Goal: Task Accomplishment & Management: Manage account settings

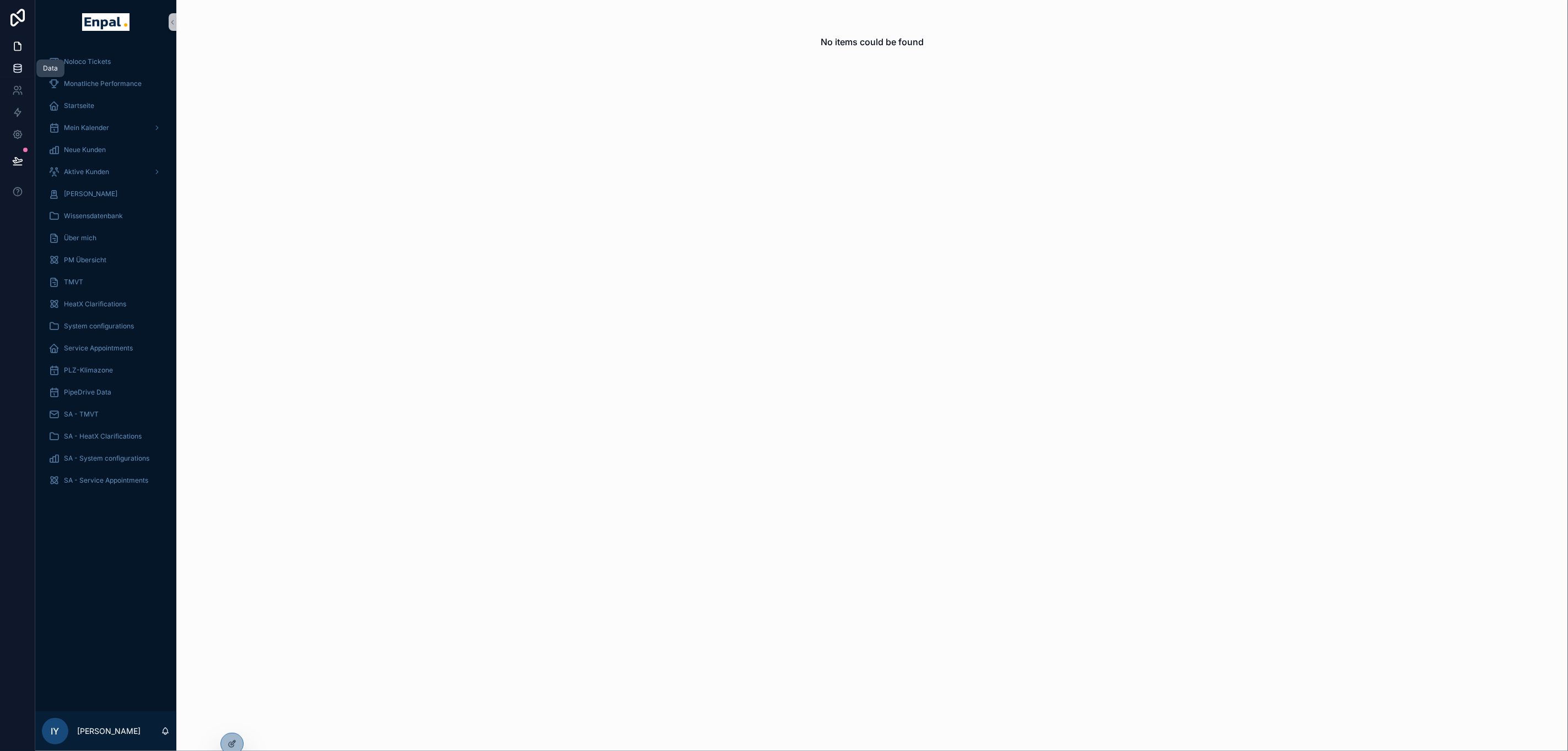
click at [24, 69] on link at bounding box center [17, 68] width 35 height 22
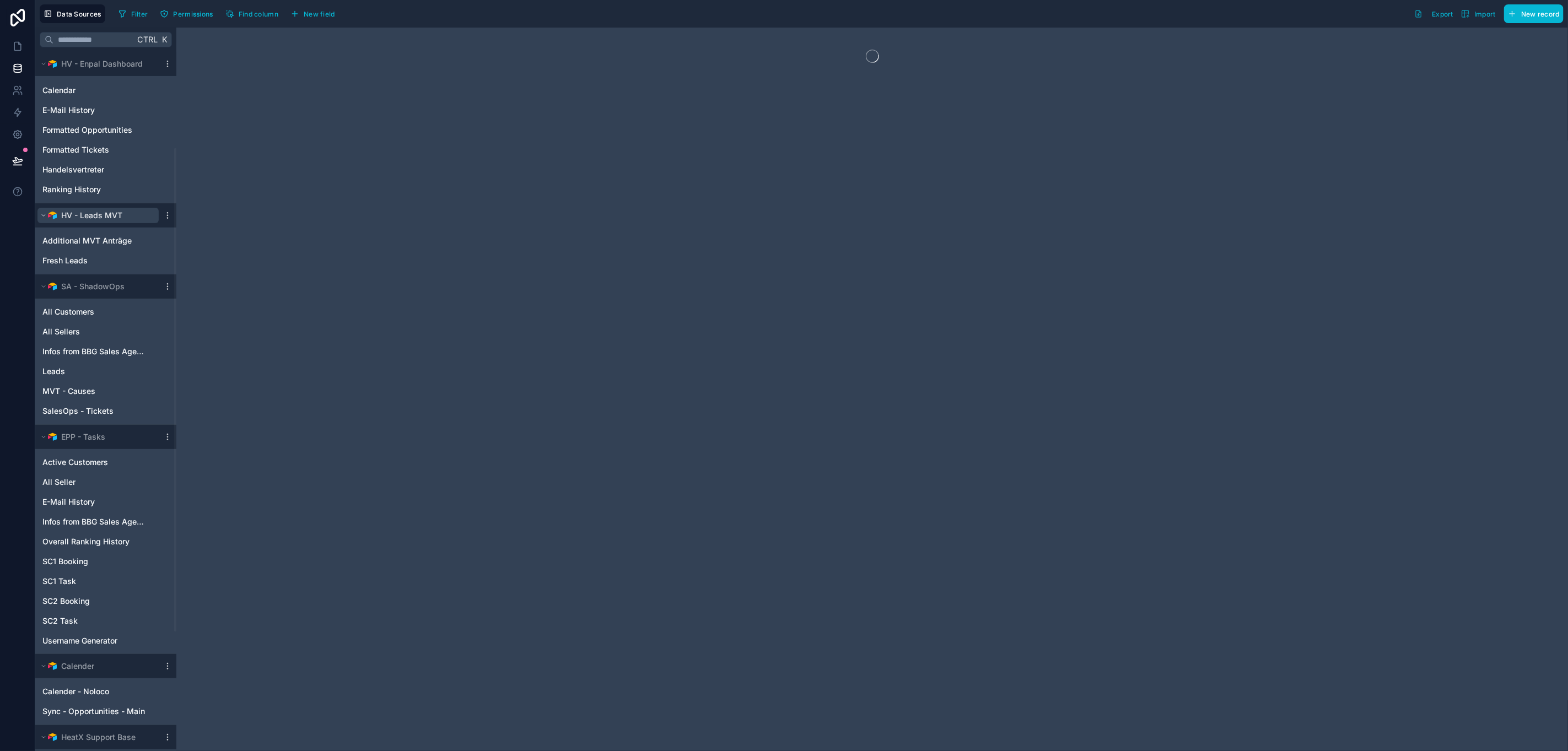
scroll to position [335, 0]
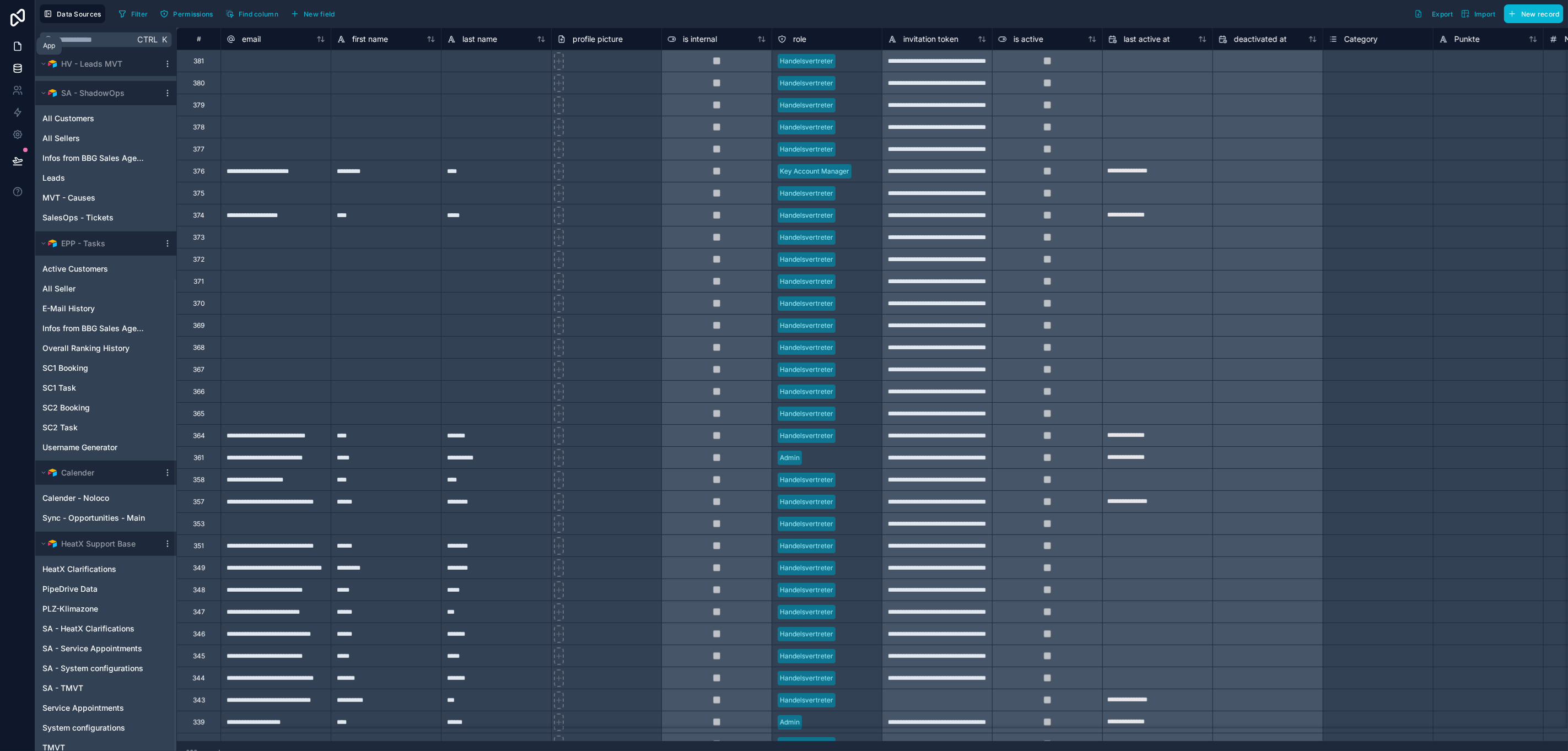
click at [17, 46] on icon at bounding box center [17, 46] width 11 height 11
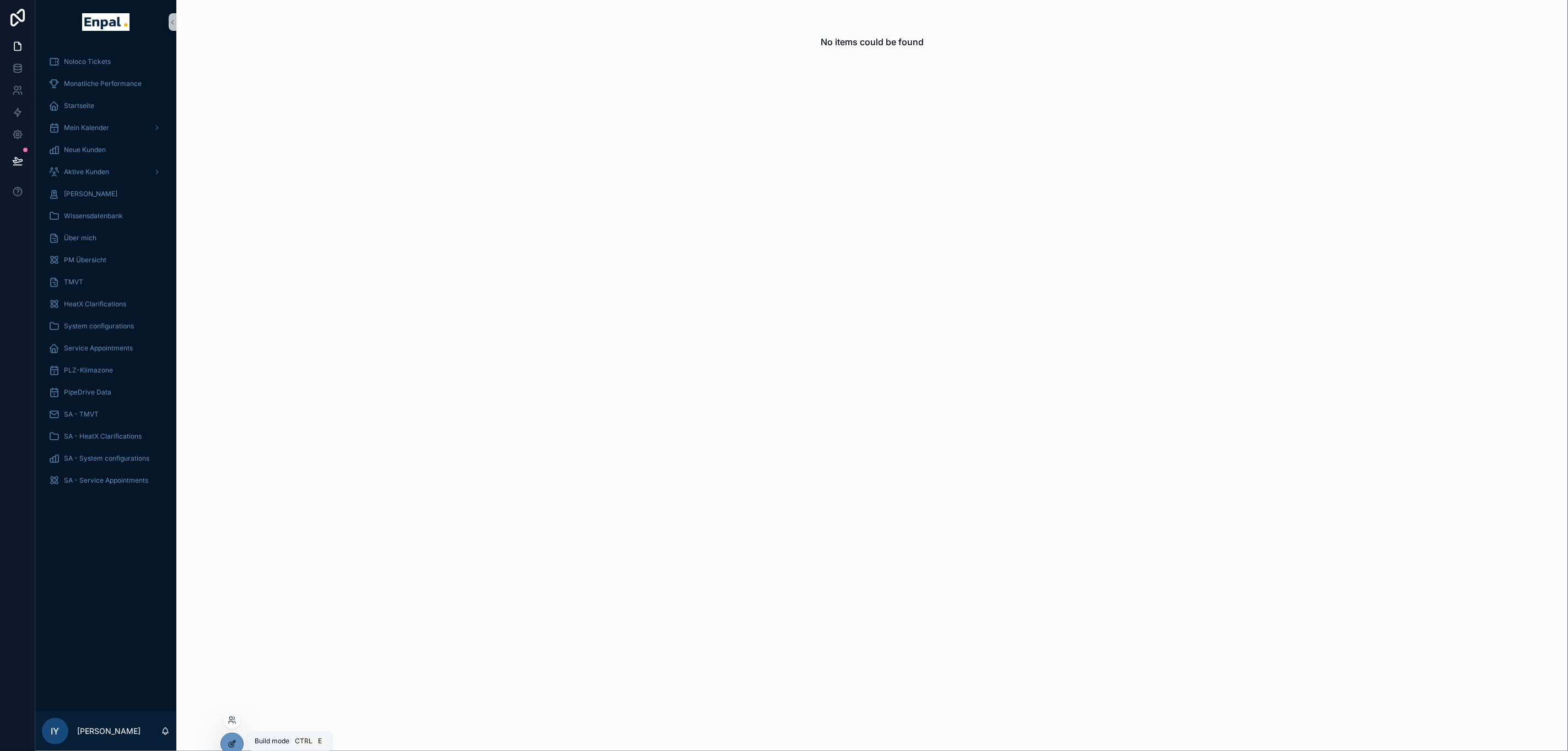
click at [238, 743] on div at bounding box center [232, 743] width 22 height 21
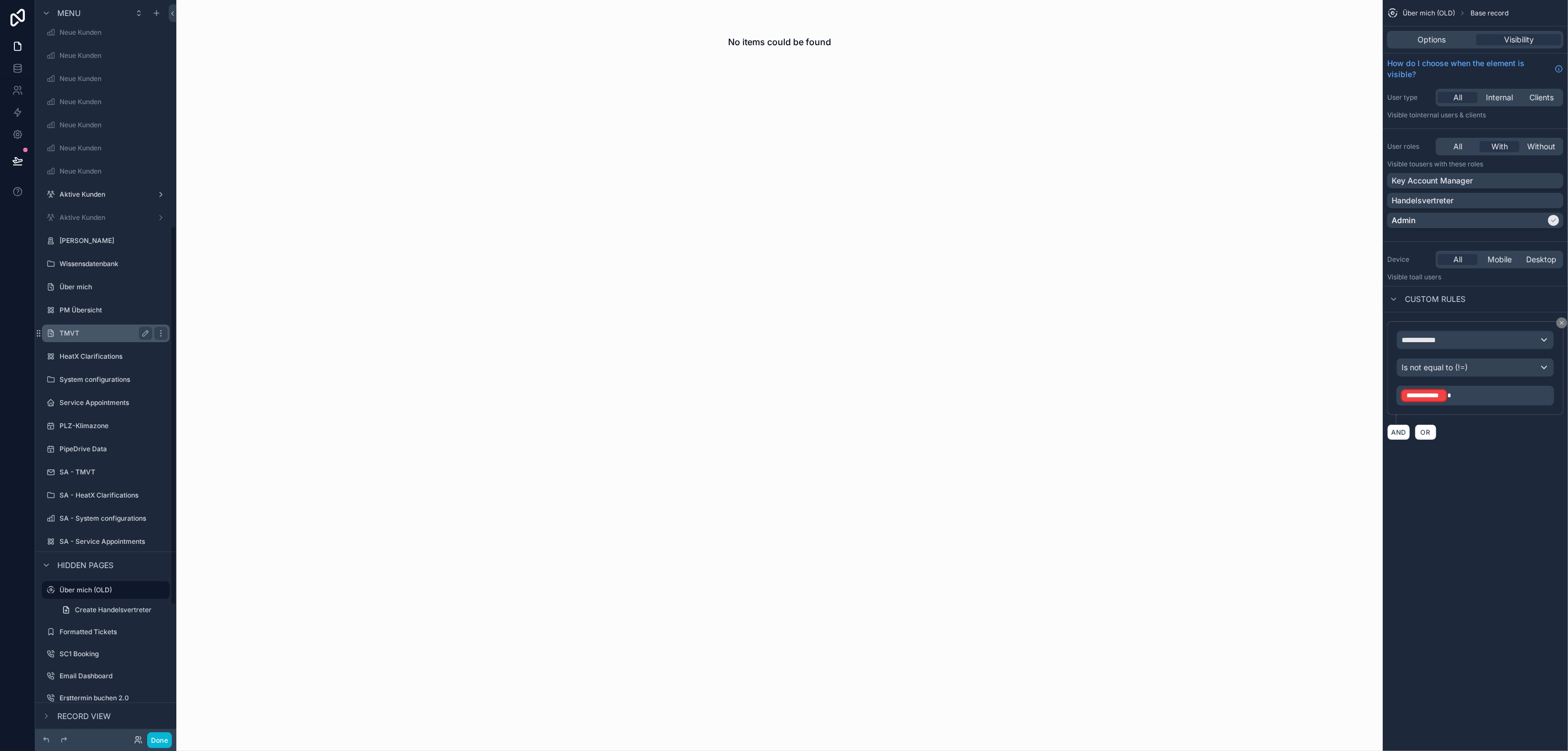
scroll to position [402, 0]
click at [98, 513] on label "SA - TMVT" at bounding box center [103, 517] width 88 height 9
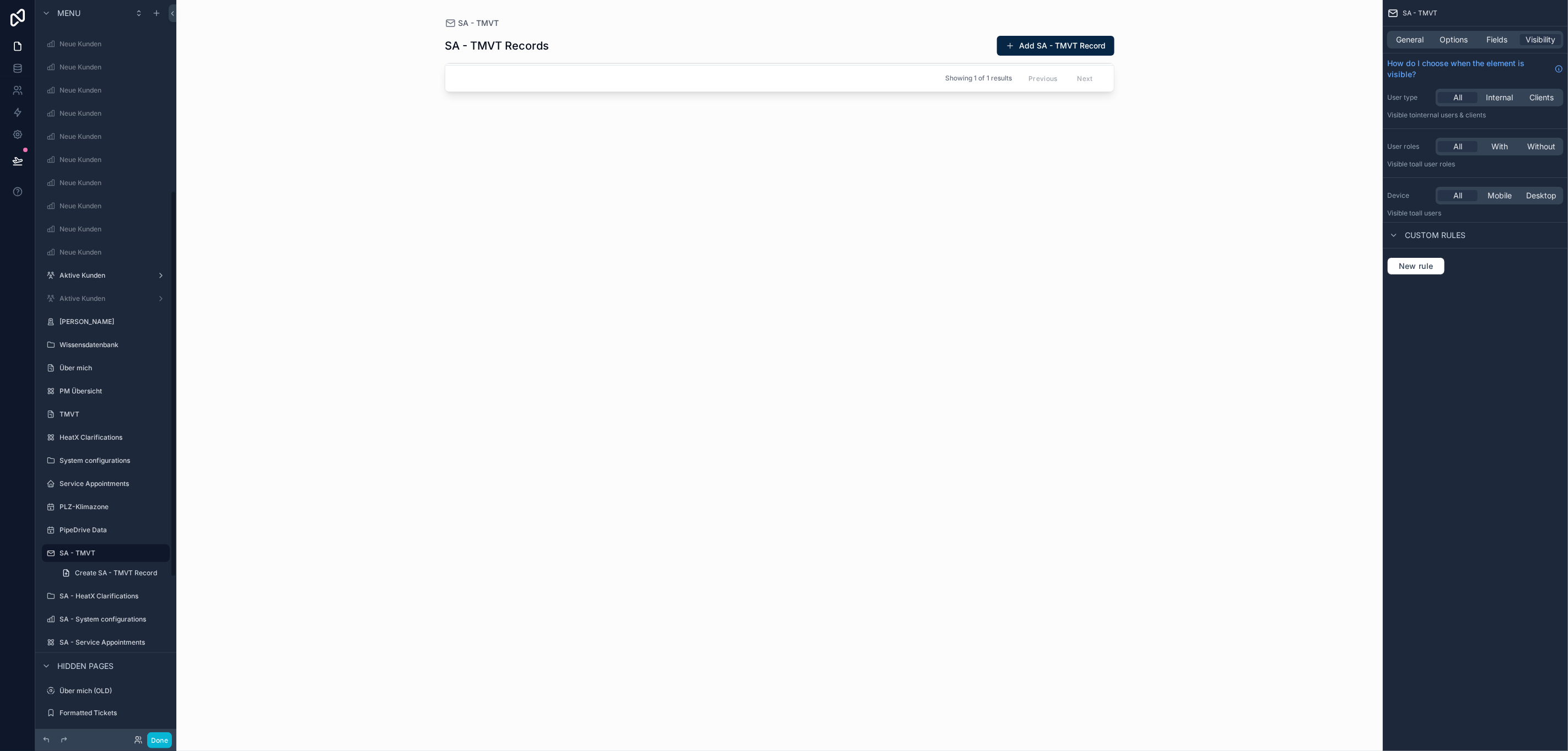
scroll to position [366, 0]
click at [168, 734] on button "Done" at bounding box center [159, 740] width 25 height 16
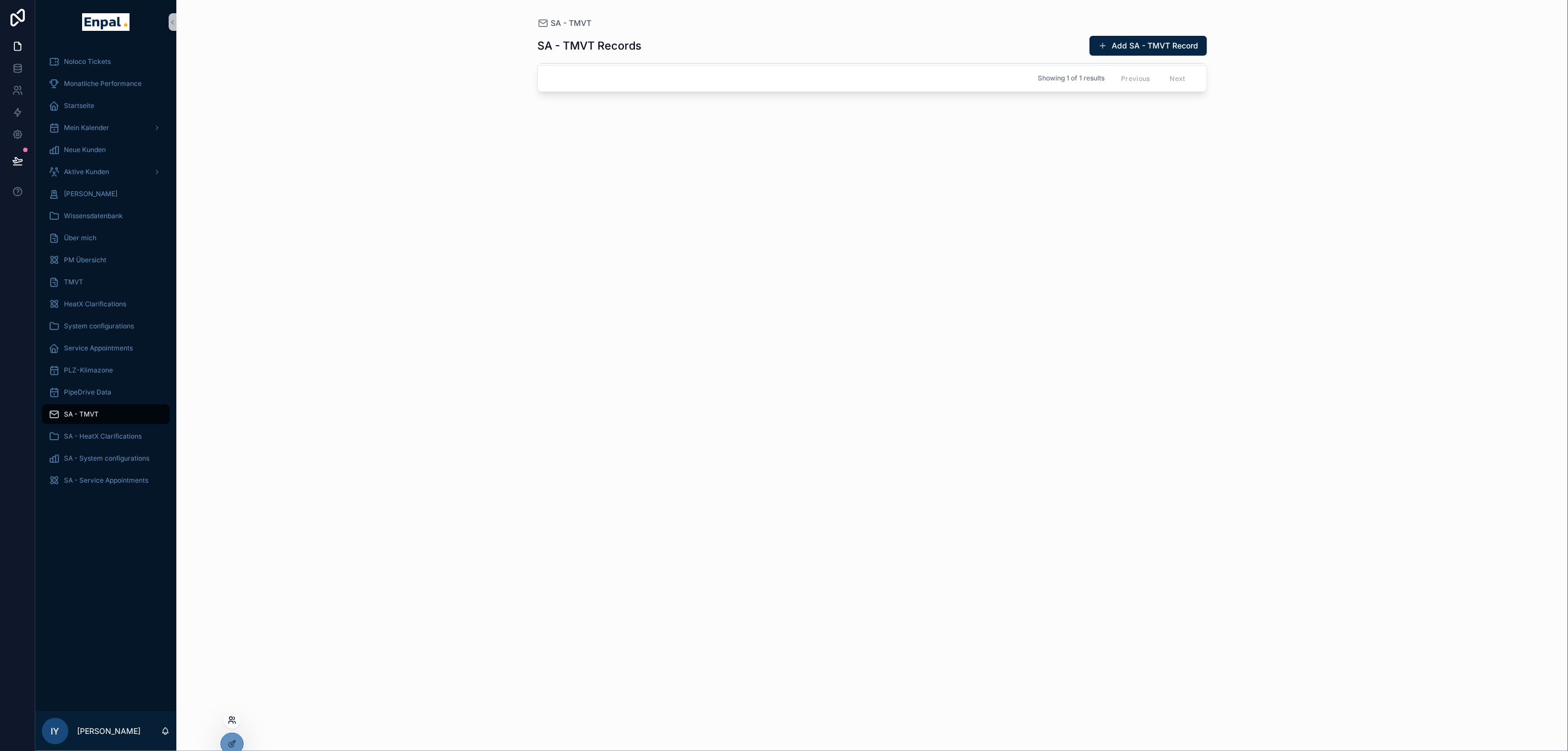
click at [230, 718] on icon at bounding box center [231, 718] width 3 height 3
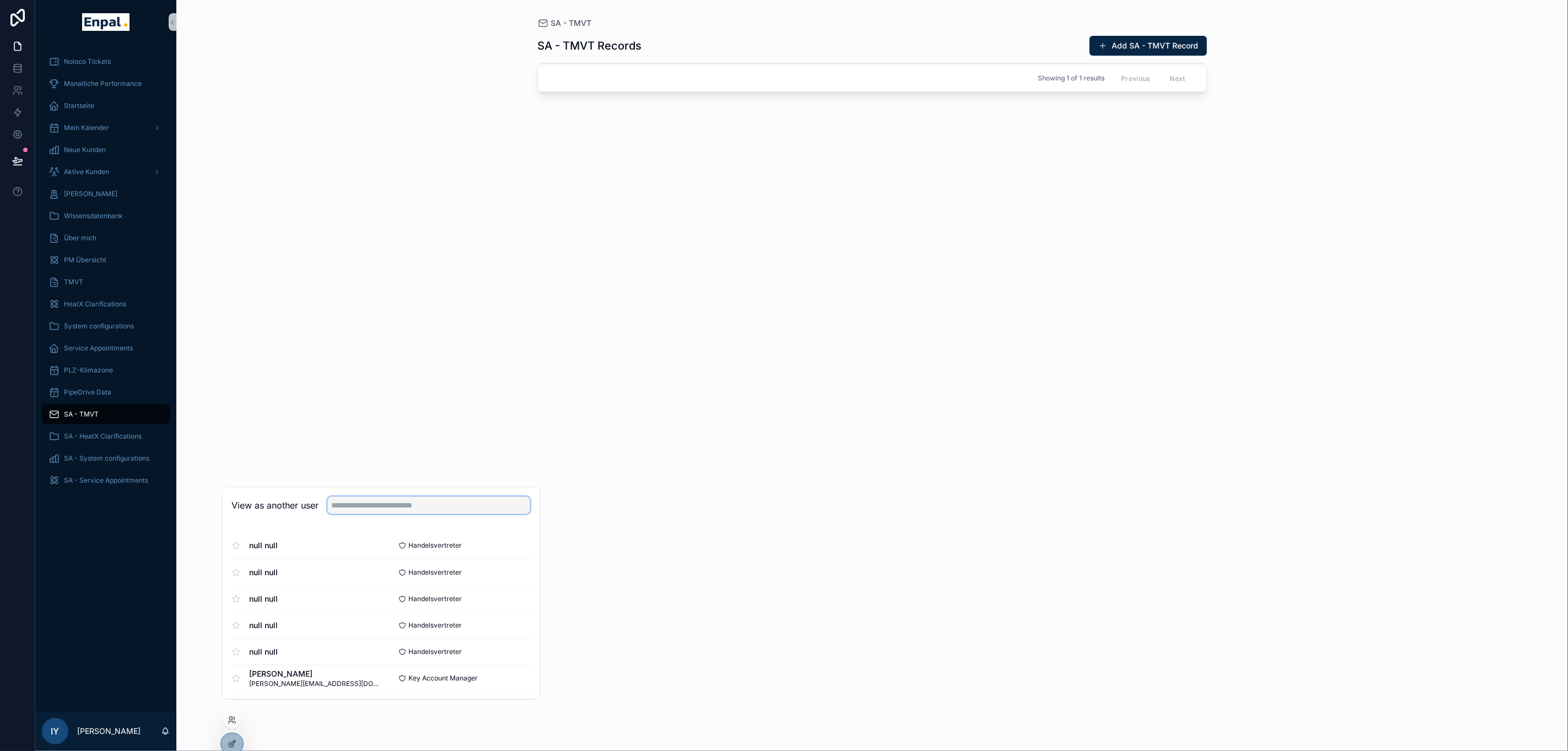
click at [415, 515] on input "text" at bounding box center [429, 506] width 203 height 17
click at [506, 574] on button "Select" at bounding box center [516, 566] width 29 height 16
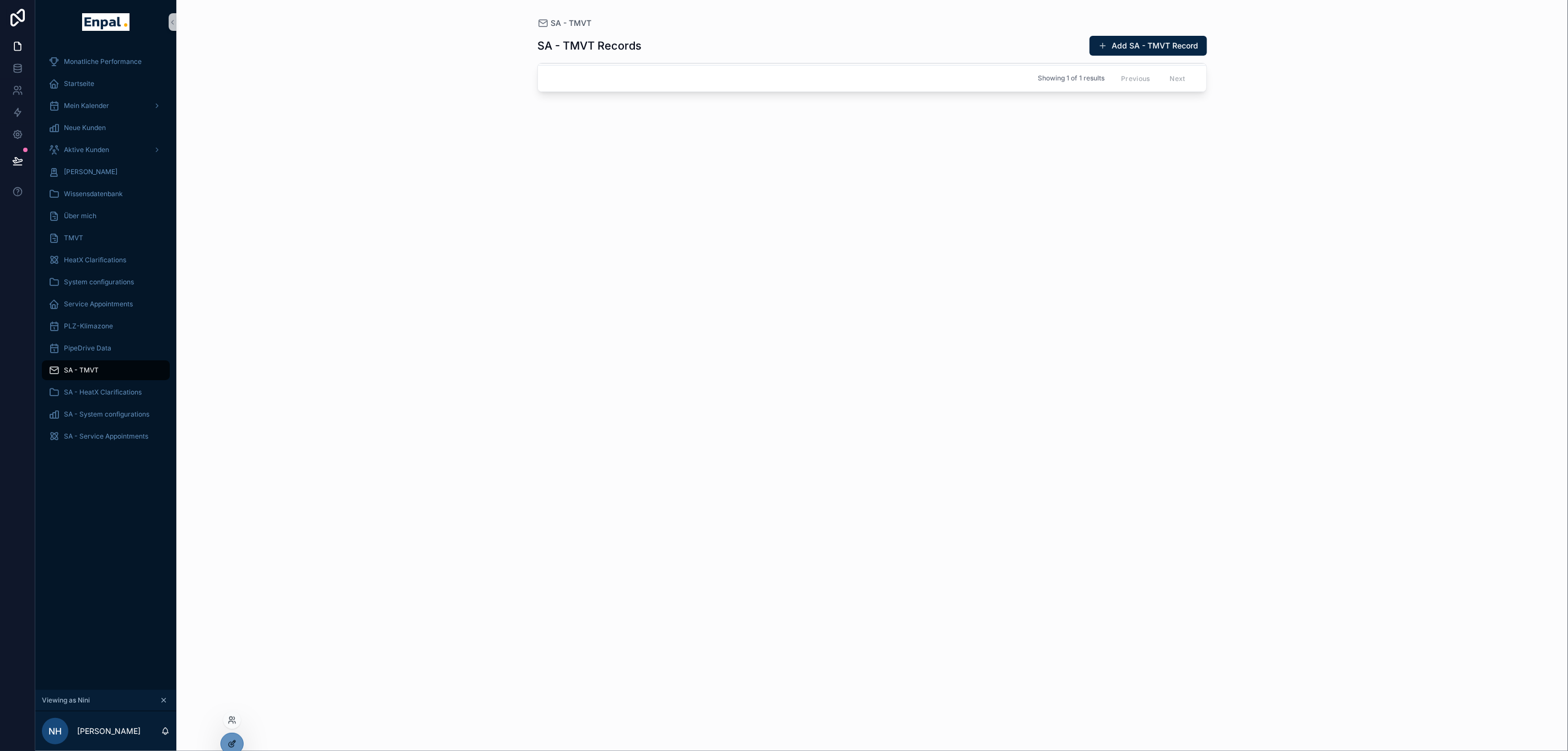
click at [223, 745] on div at bounding box center [232, 743] width 22 height 21
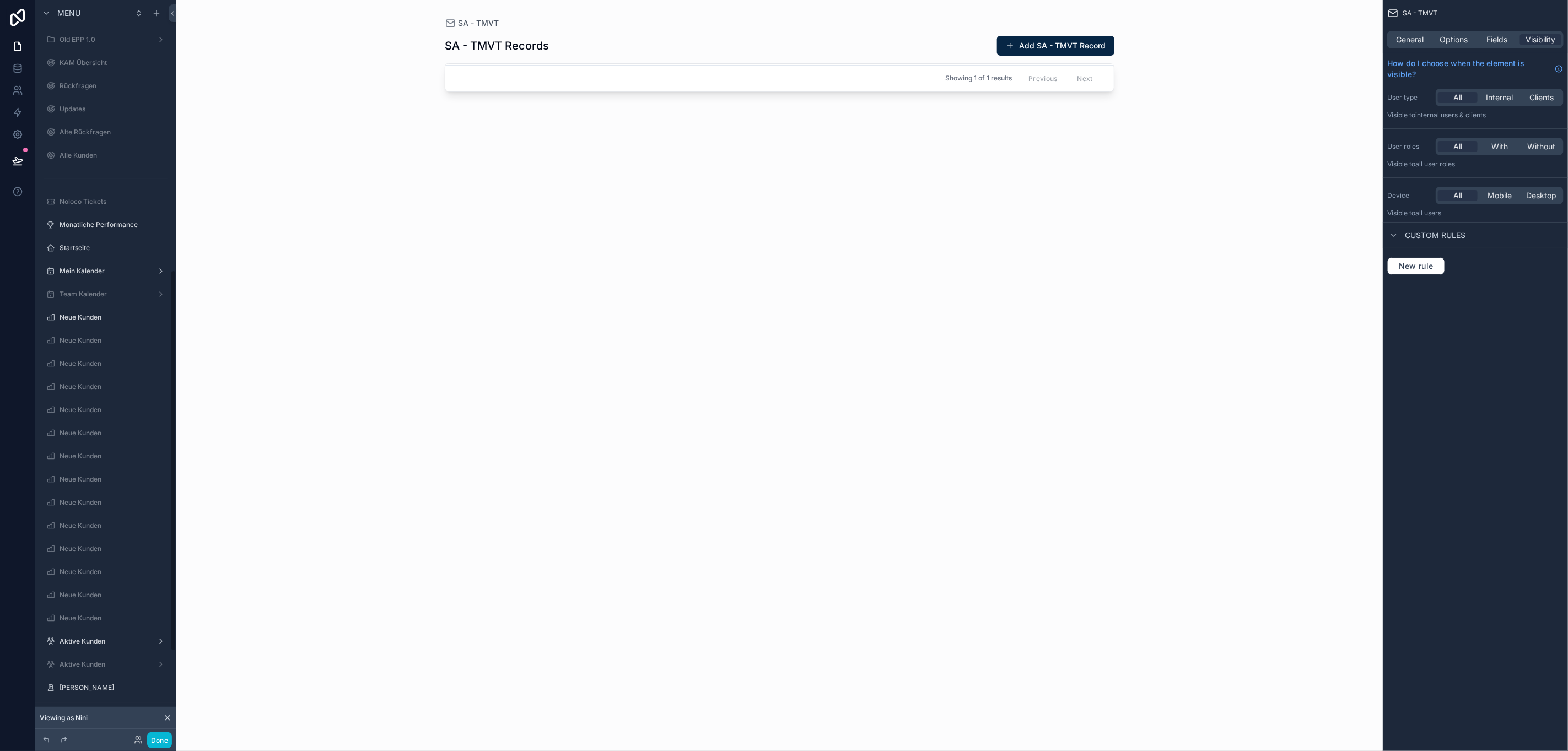
scroll to position [531, 0]
click at [159, 245] on icon "scrollable content" at bounding box center [161, 250] width 9 height 9
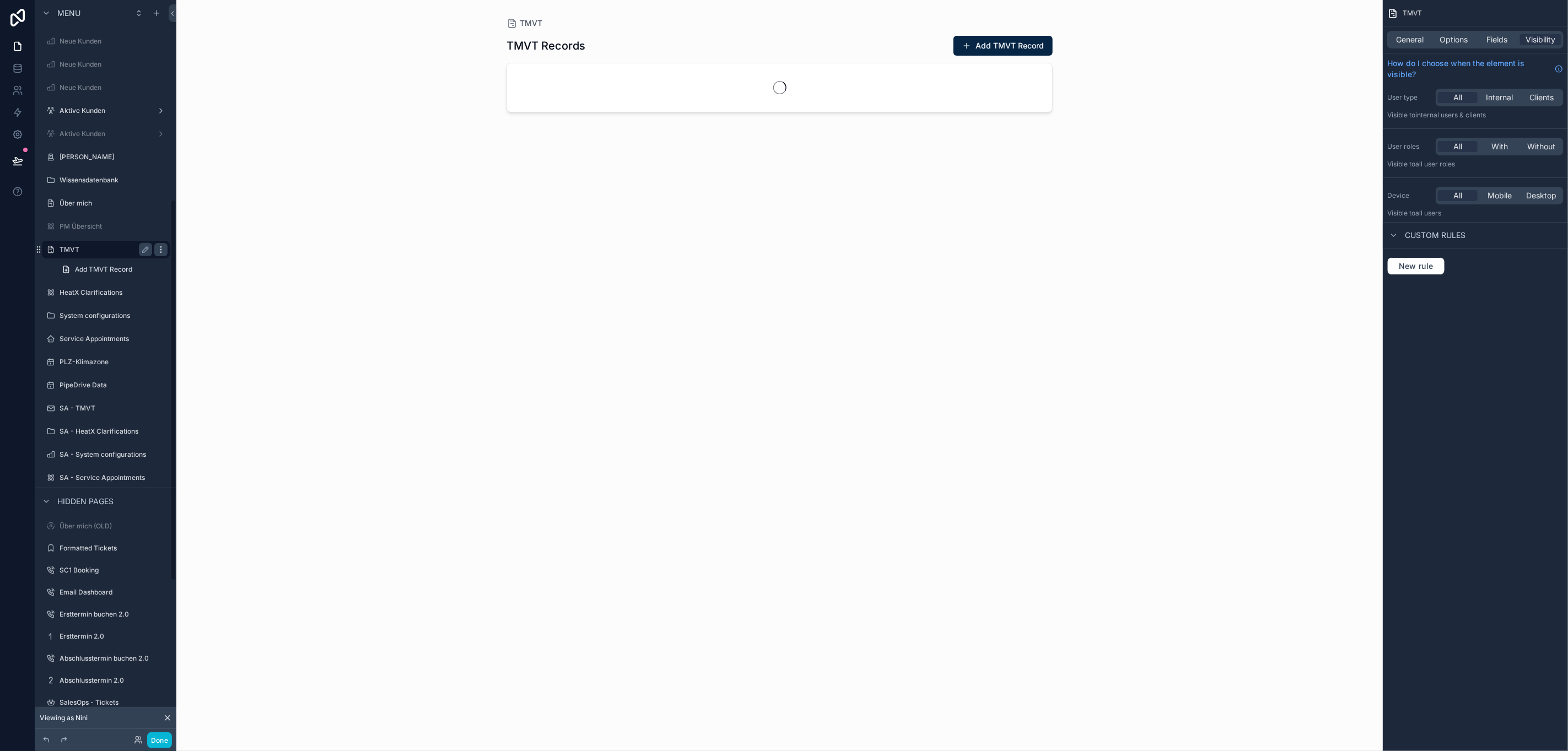
scroll to position [392, 0]
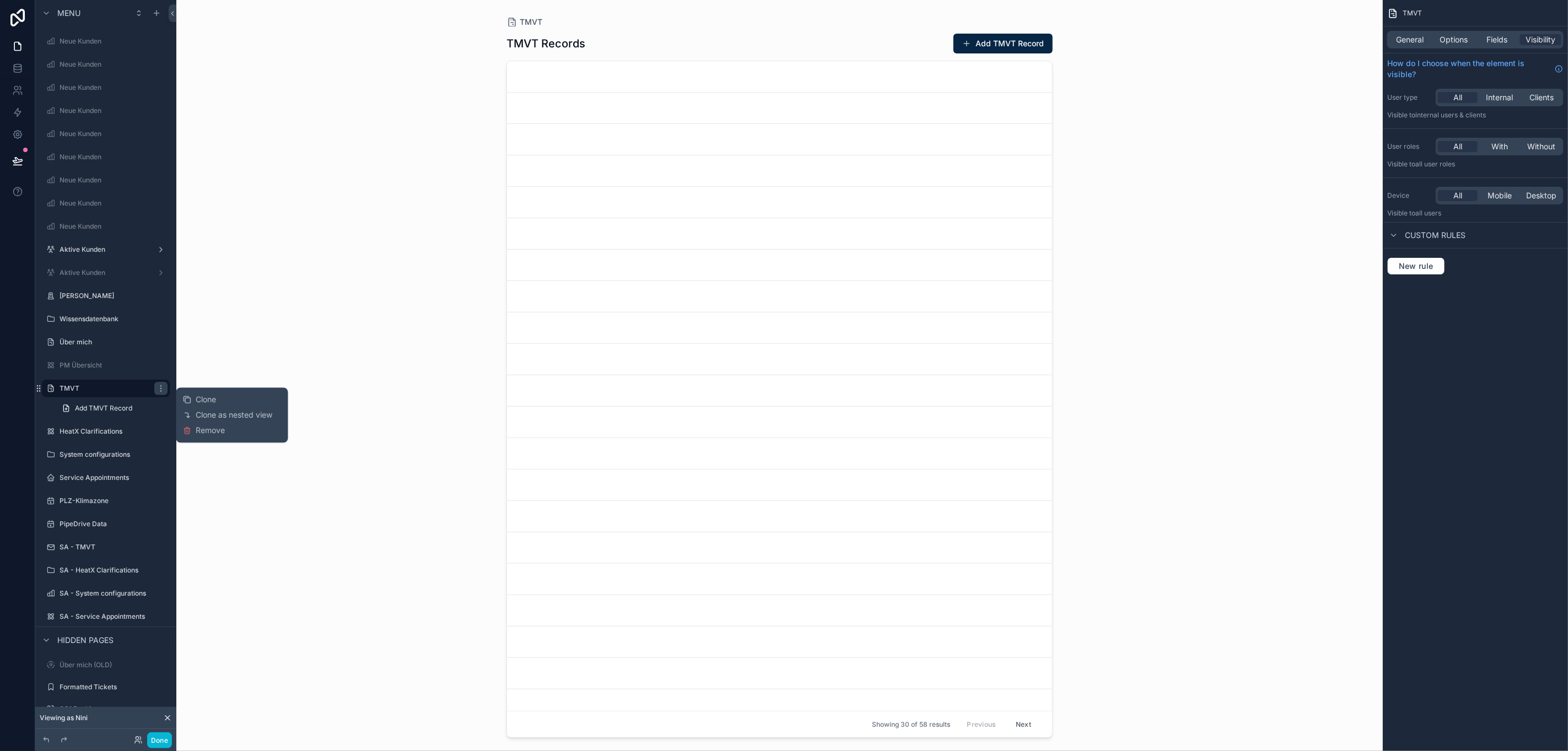
click at [327, 606] on div "TMVT TMVT Records Add TMVT Record Showing 30 of 58 results Previous Next" at bounding box center [779, 375] width 1206 height 751
click at [1510, 136] on div "User roles All With Without Visible to All user roles" at bounding box center [1475, 154] width 185 height 40
click at [1510, 139] on div "All With Without" at bounding box center [1499, 146] width 128 height 17
click at [1508, 146] on span "With" at bounding box center [1500, 146] width 17 height 11
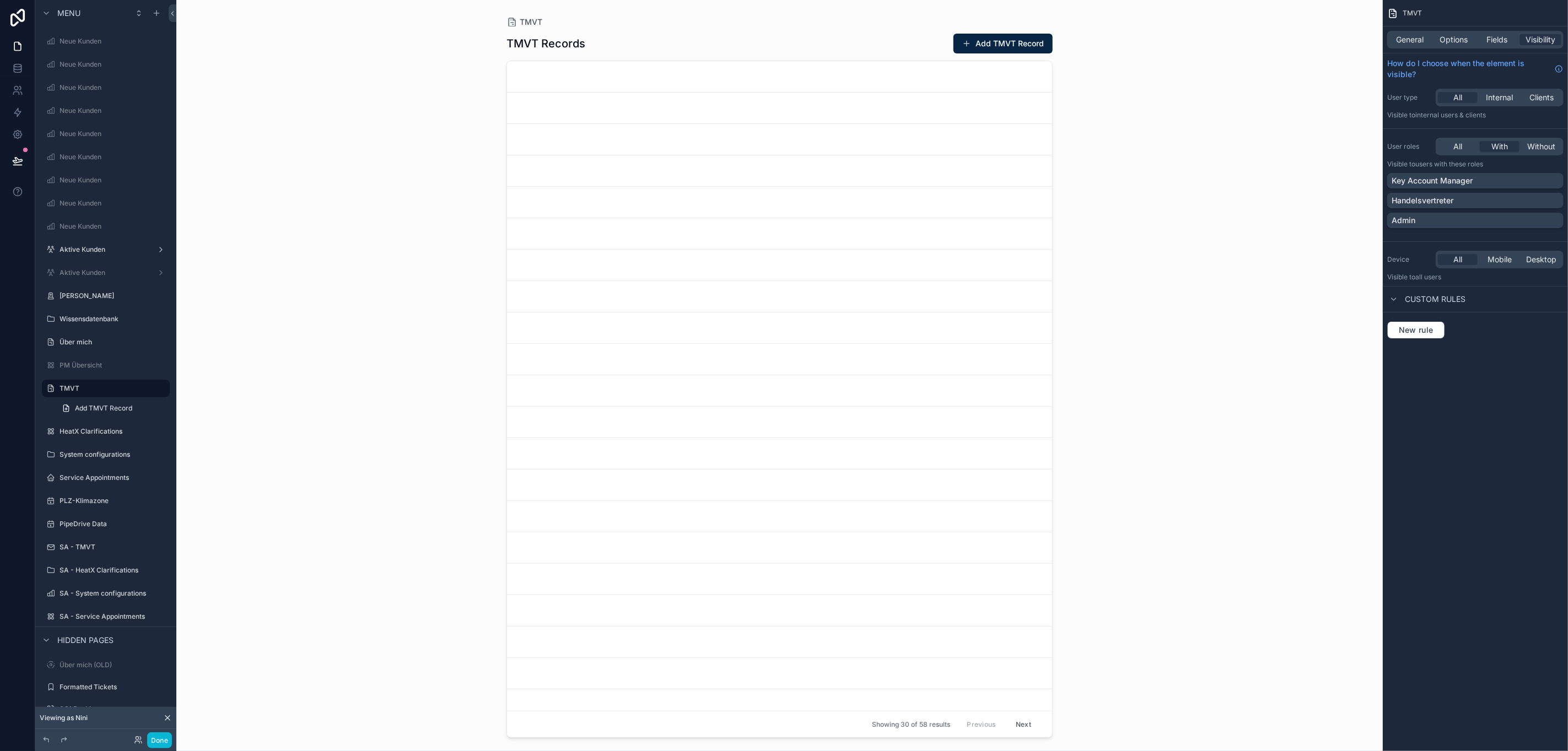
scroll to position [0, 12]
click at [157, 389] on icon "scrollable content" at bounding box center [161, 389] width 9 height 9
click at [196, 425] on span "Remove" at bounding box center [210, 430] width 29 height 11
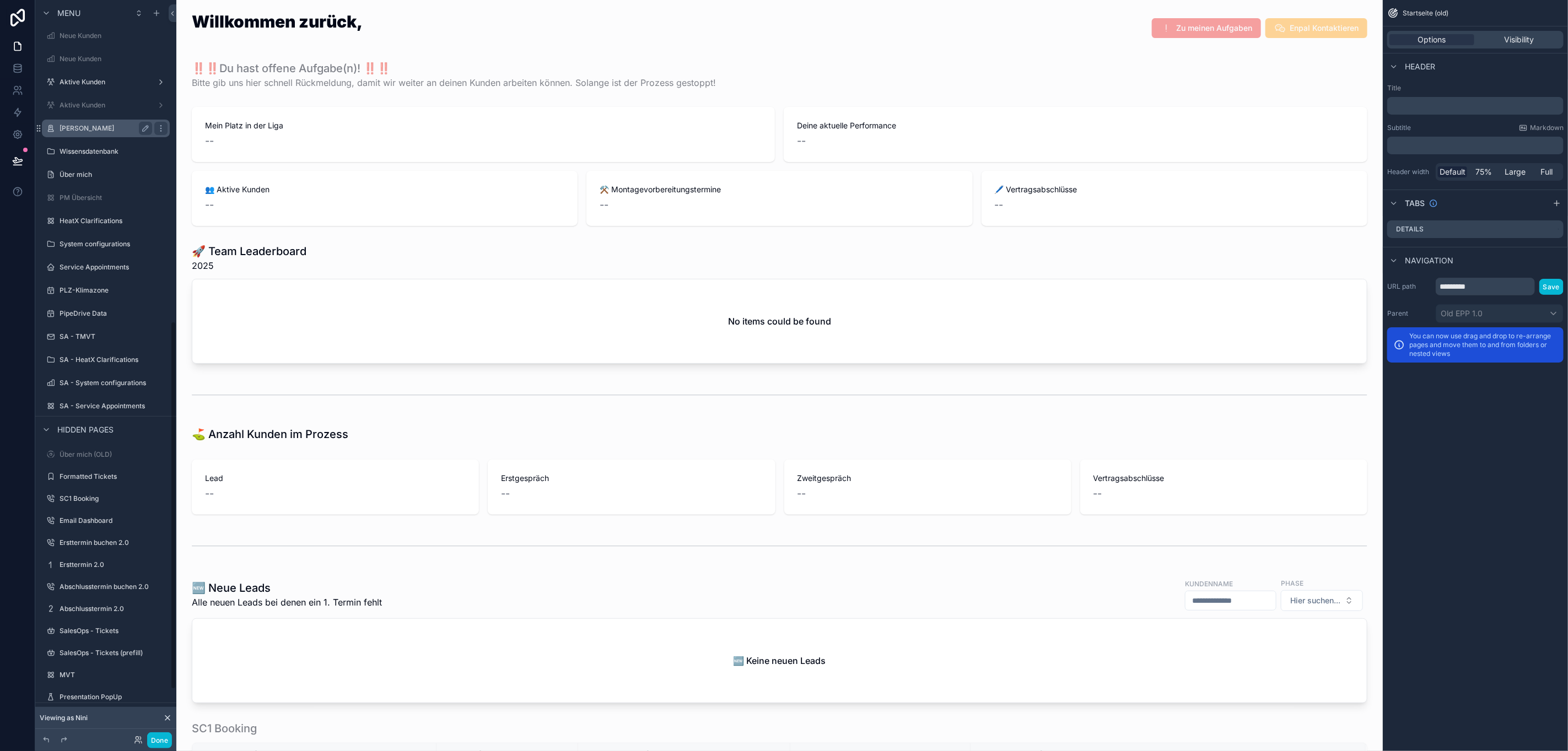
scroll to position [661, 0]
click at [161, 188] on icon "scrollable content" at bounding box center [161, 188] width 1 height 1
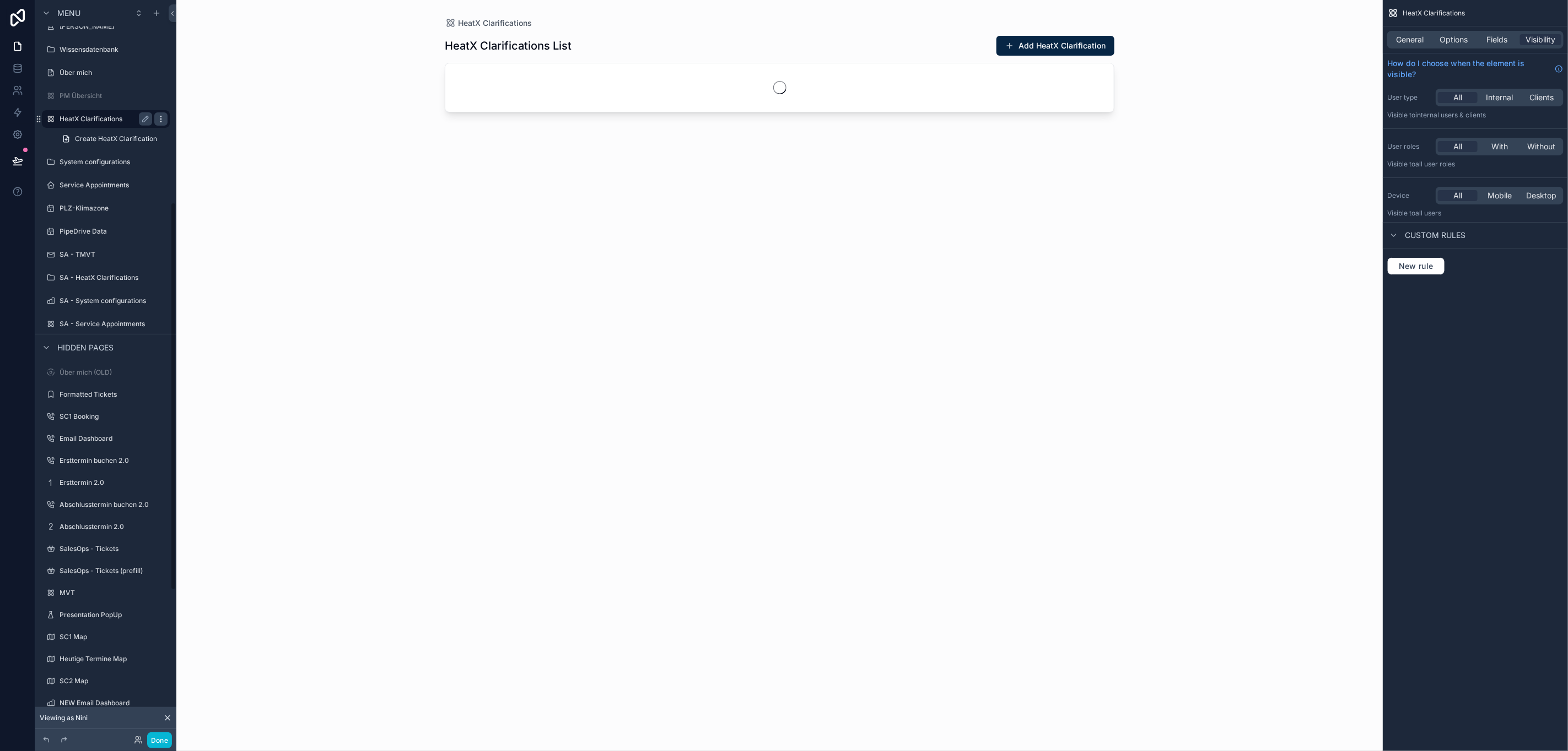
scroll to position [392, 0]
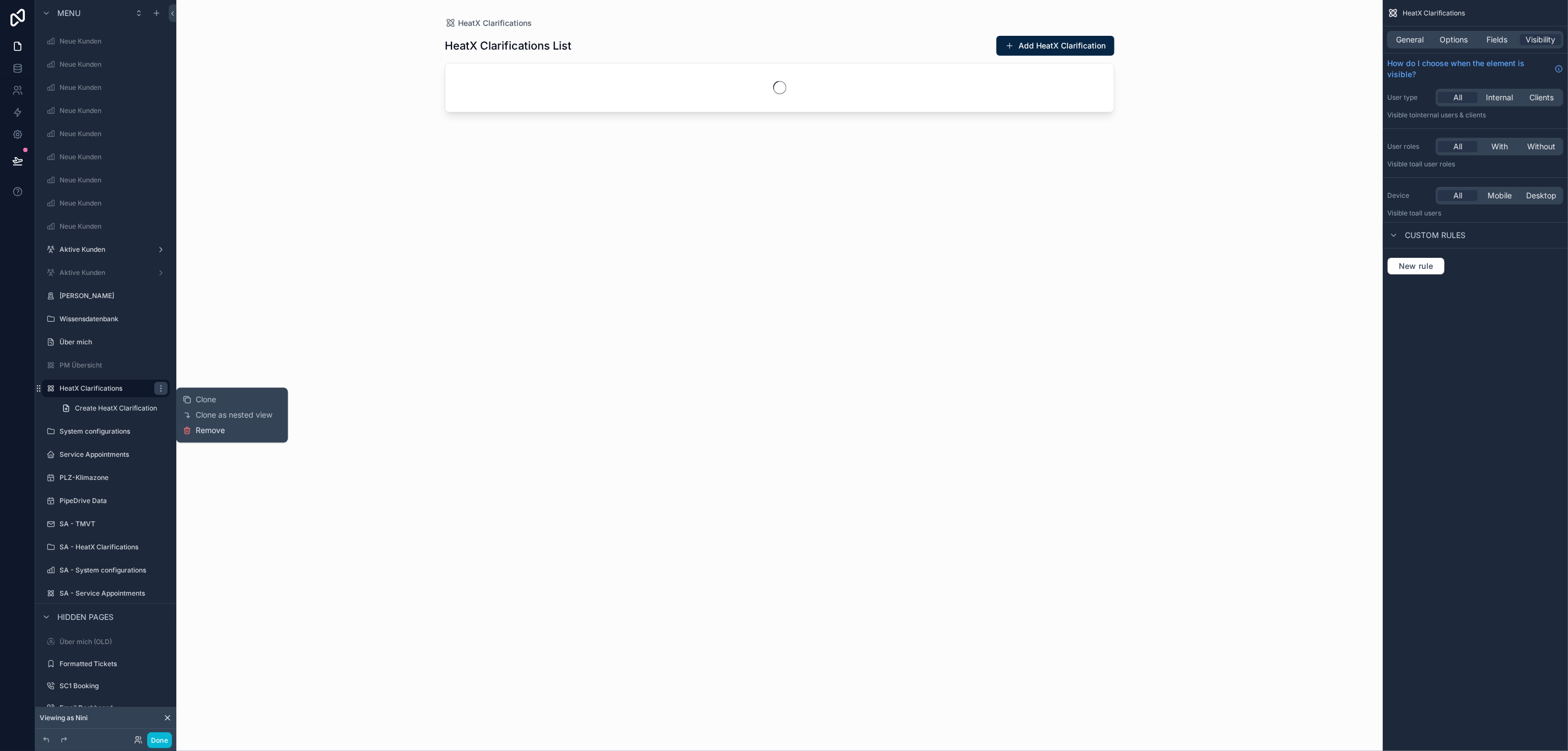
click at [197, 434] on span "Remove" at bounding box center [210, 430] width 29 height 11
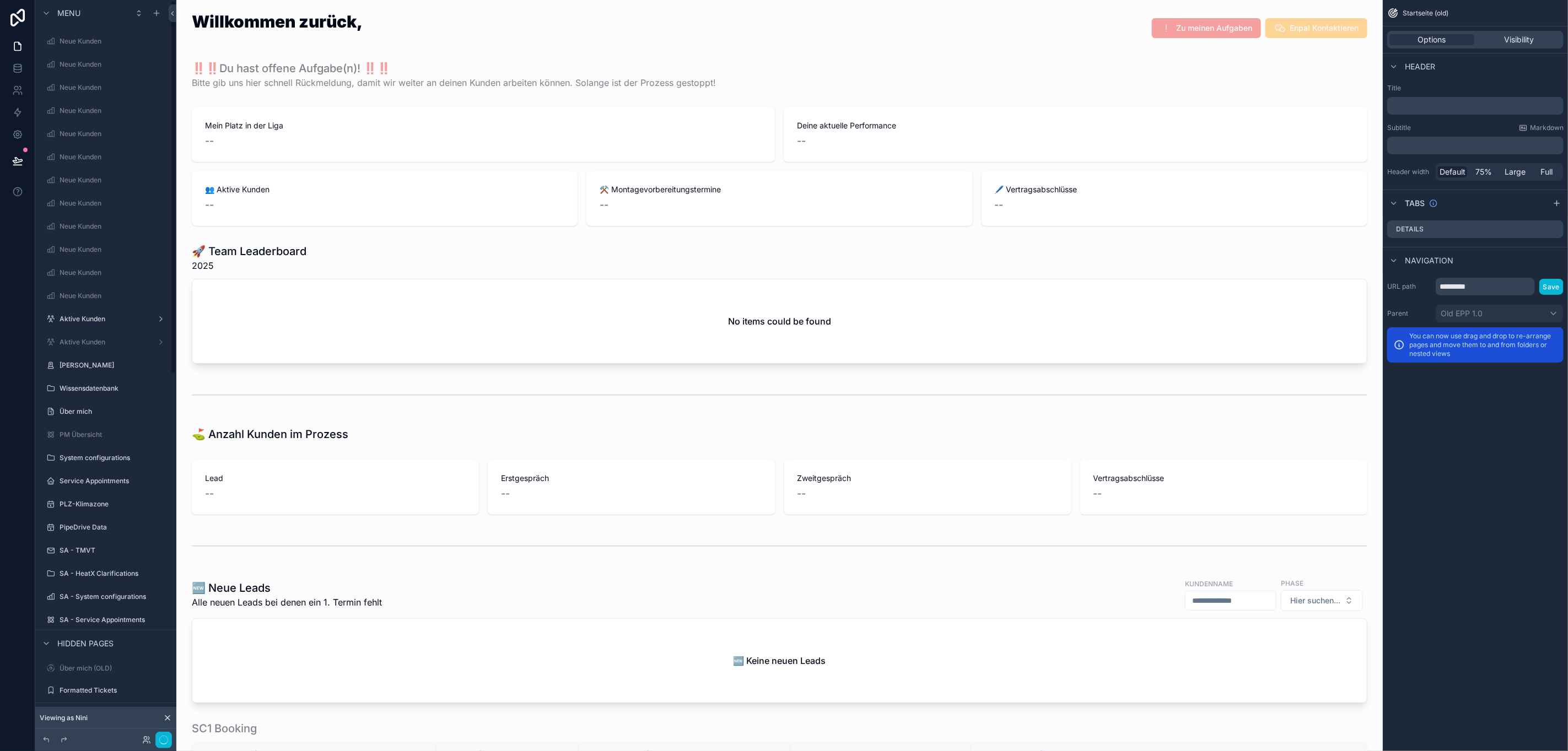
scroll to position [413, 0]
click at [157, 436] on icon "scrollable content" at bounding box center [161, 436] width 9 height 9
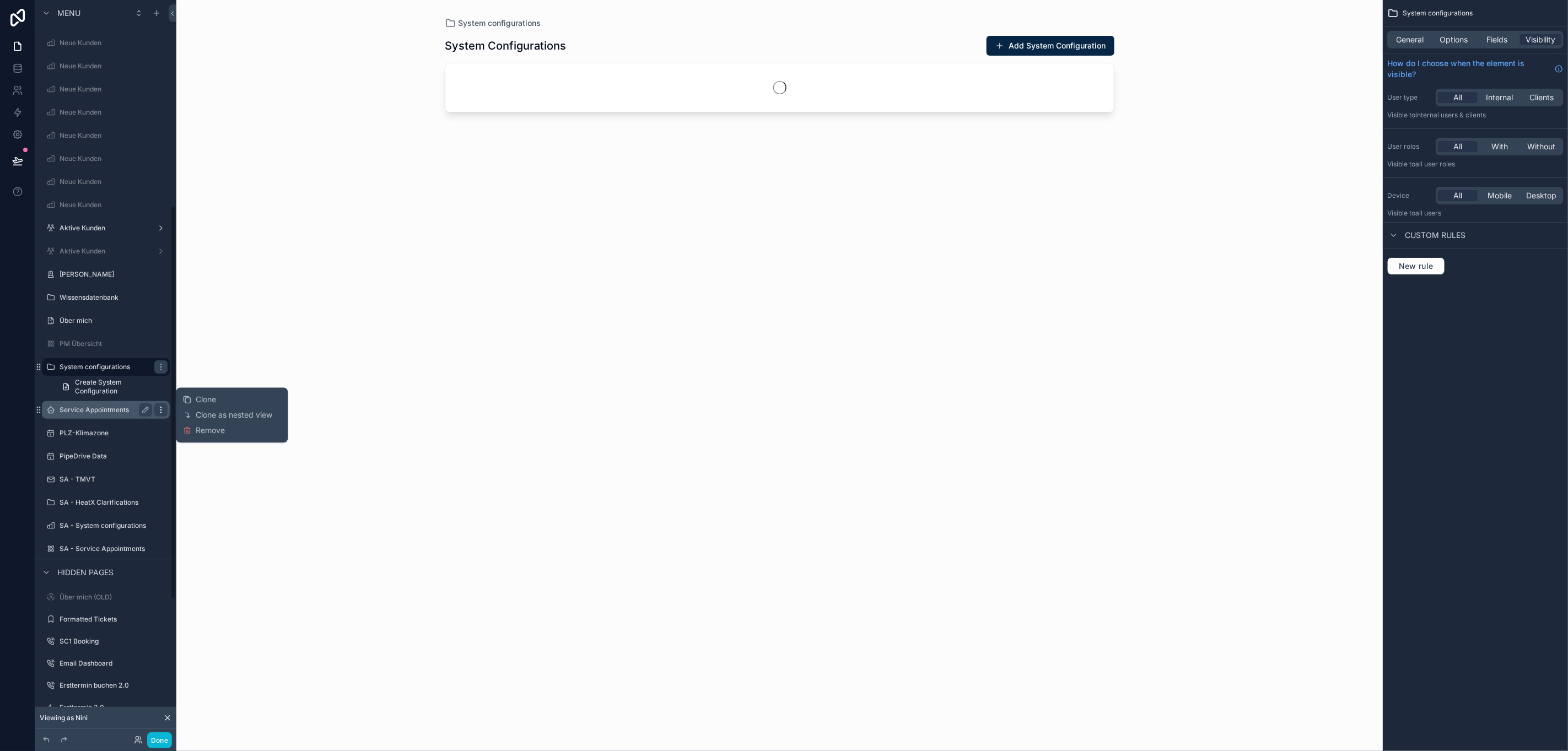
scroll to position [392, 0]
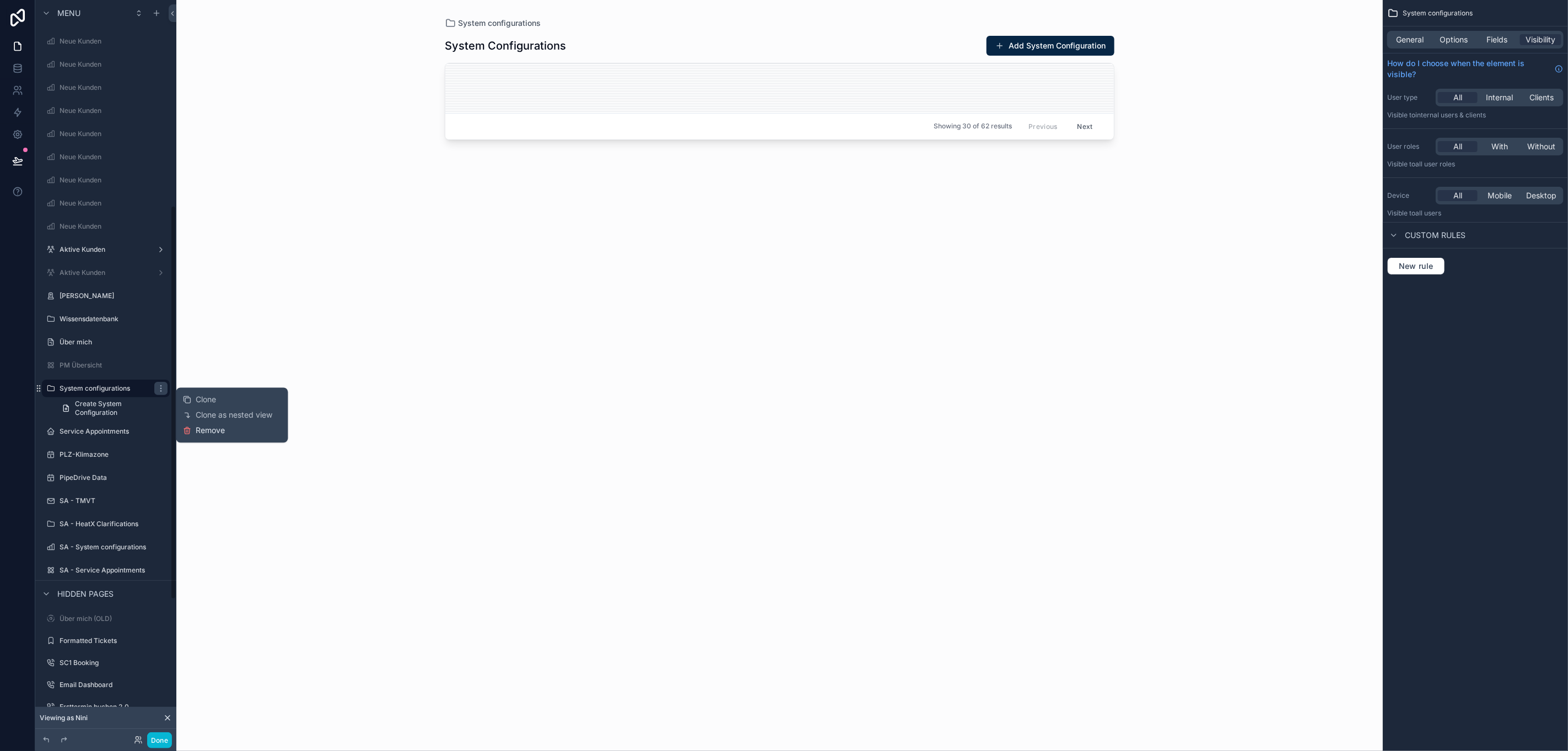
click at [196, 432] on span "Remove" at bounding box center [210, 430] width 29 height 11
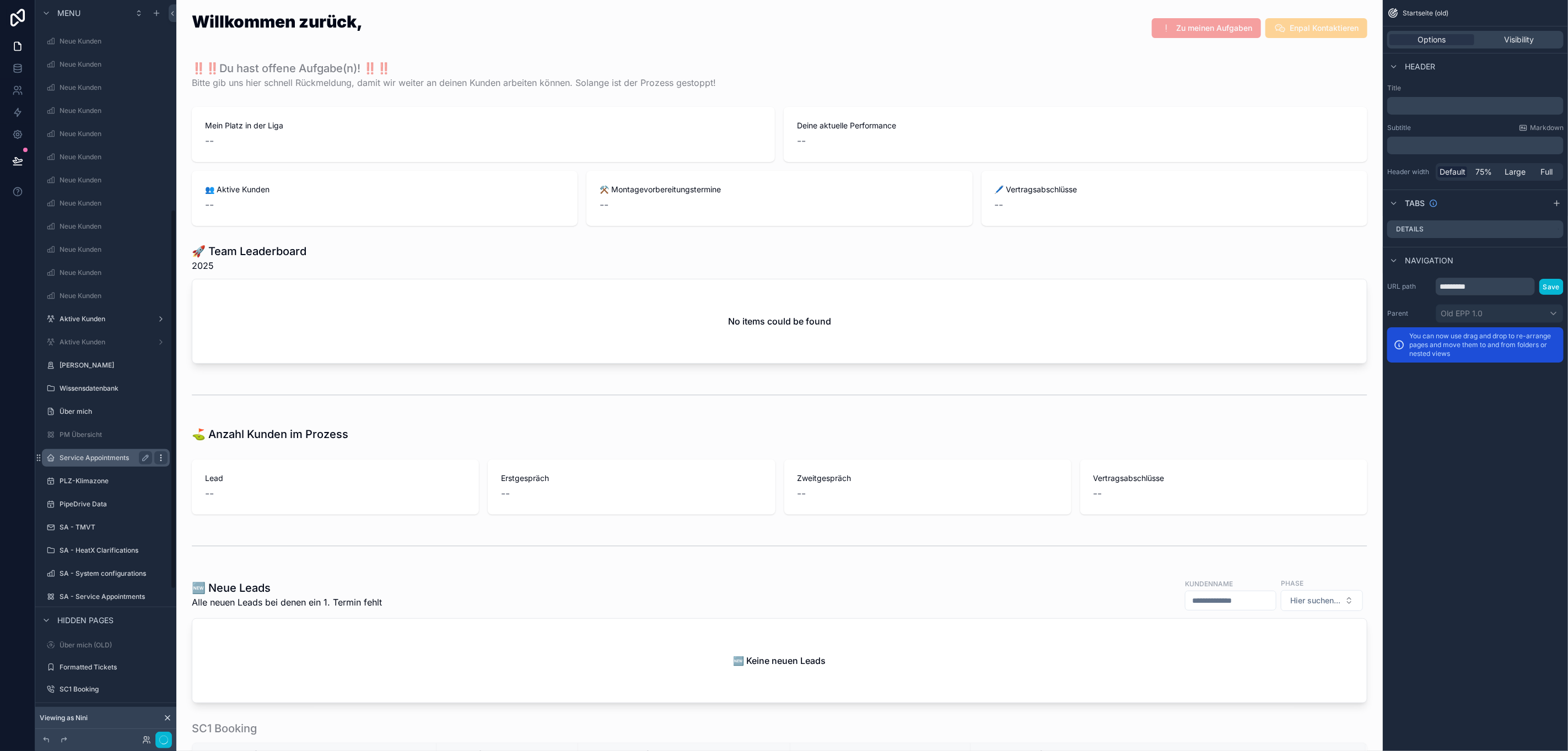
scroll to position [578, 0]
click at [157, 271] on icon "scrollable content" at bounding box center [161, 271] width 9 height 9
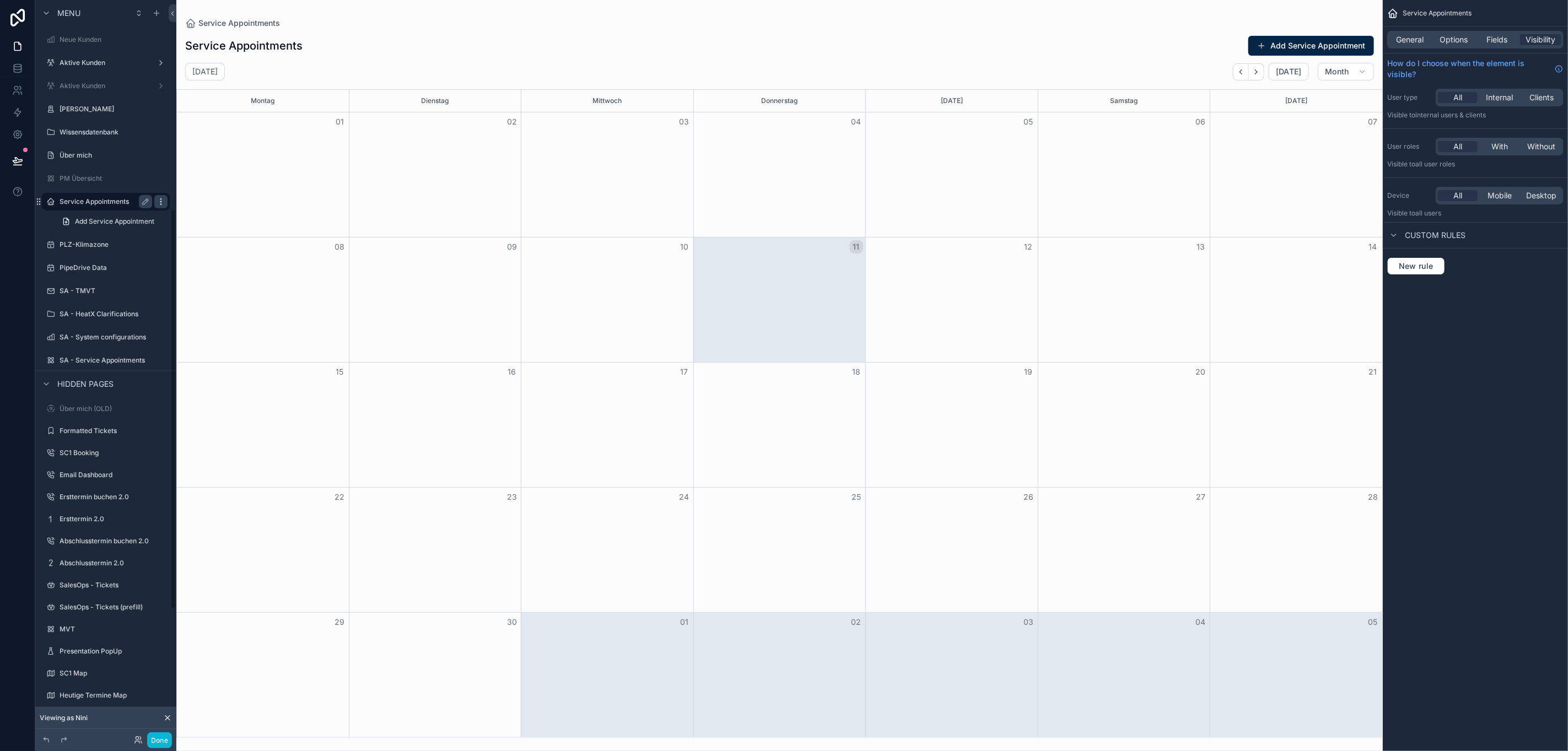
scroll to position [392, 0]
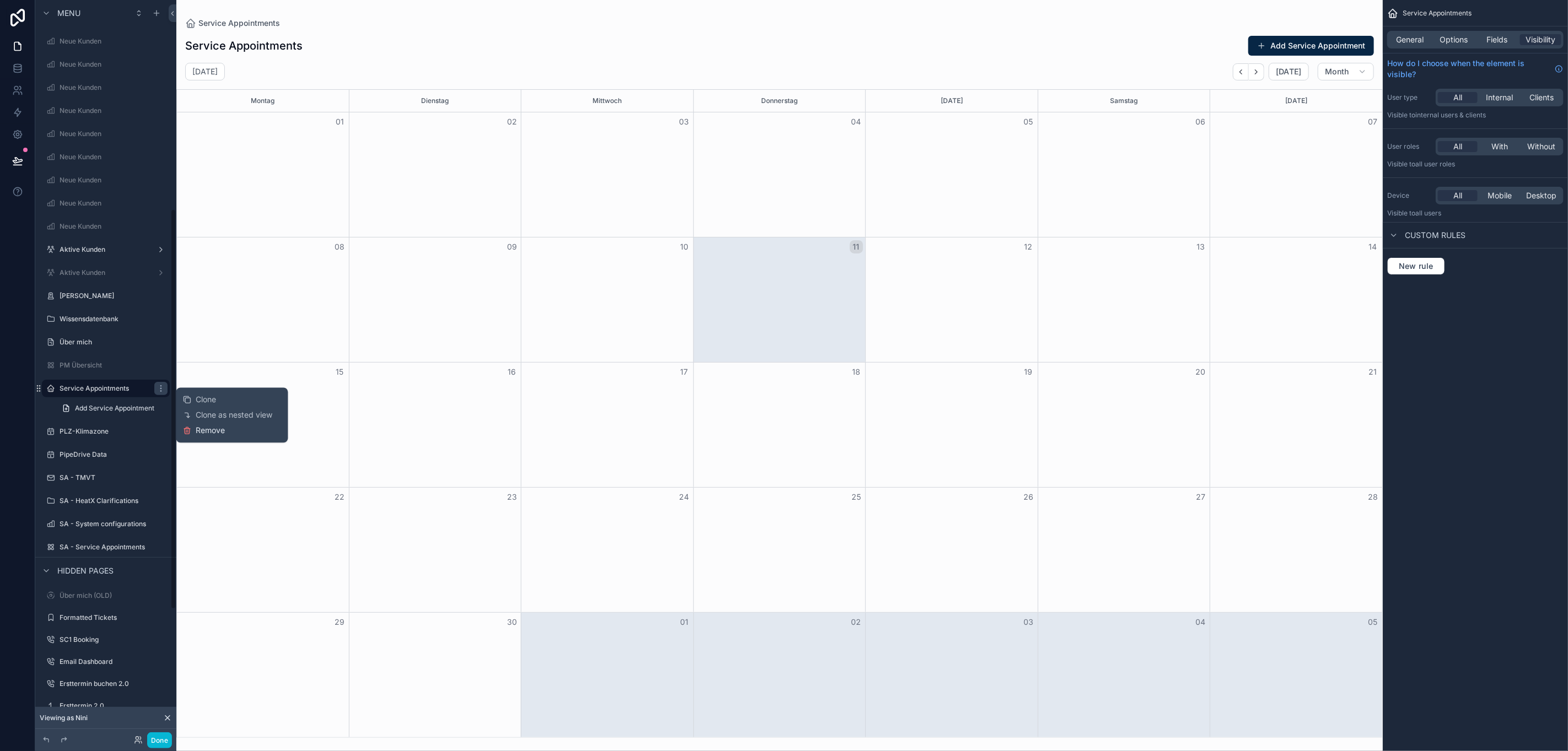
click at [183, 427] on button "Remove" at bounding box center [204, 430] width 42 height 11
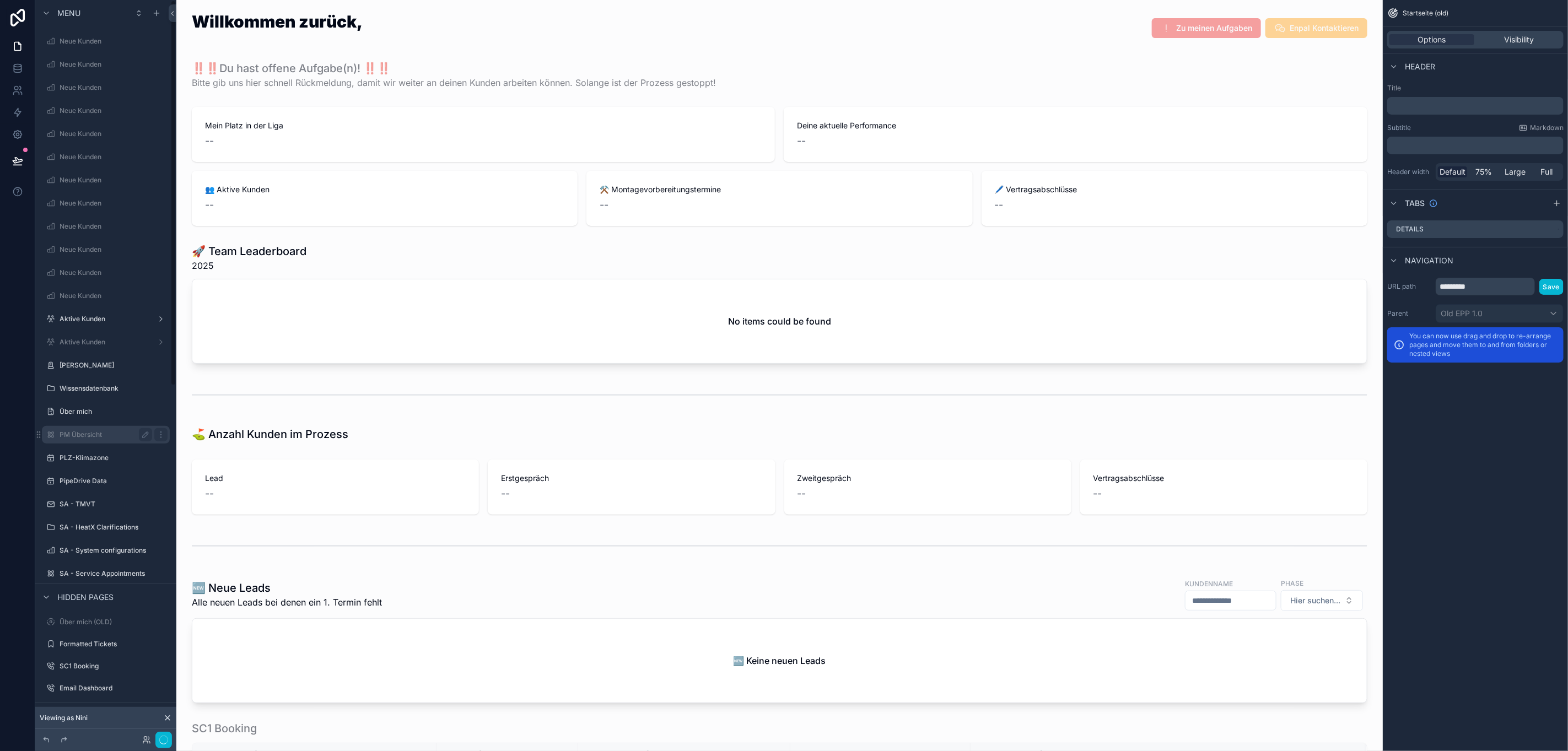
scroll to position [413, 0]
click at [157, 436] on icon "scrollable content" at bounding box center [161, 436] width 9 height 9
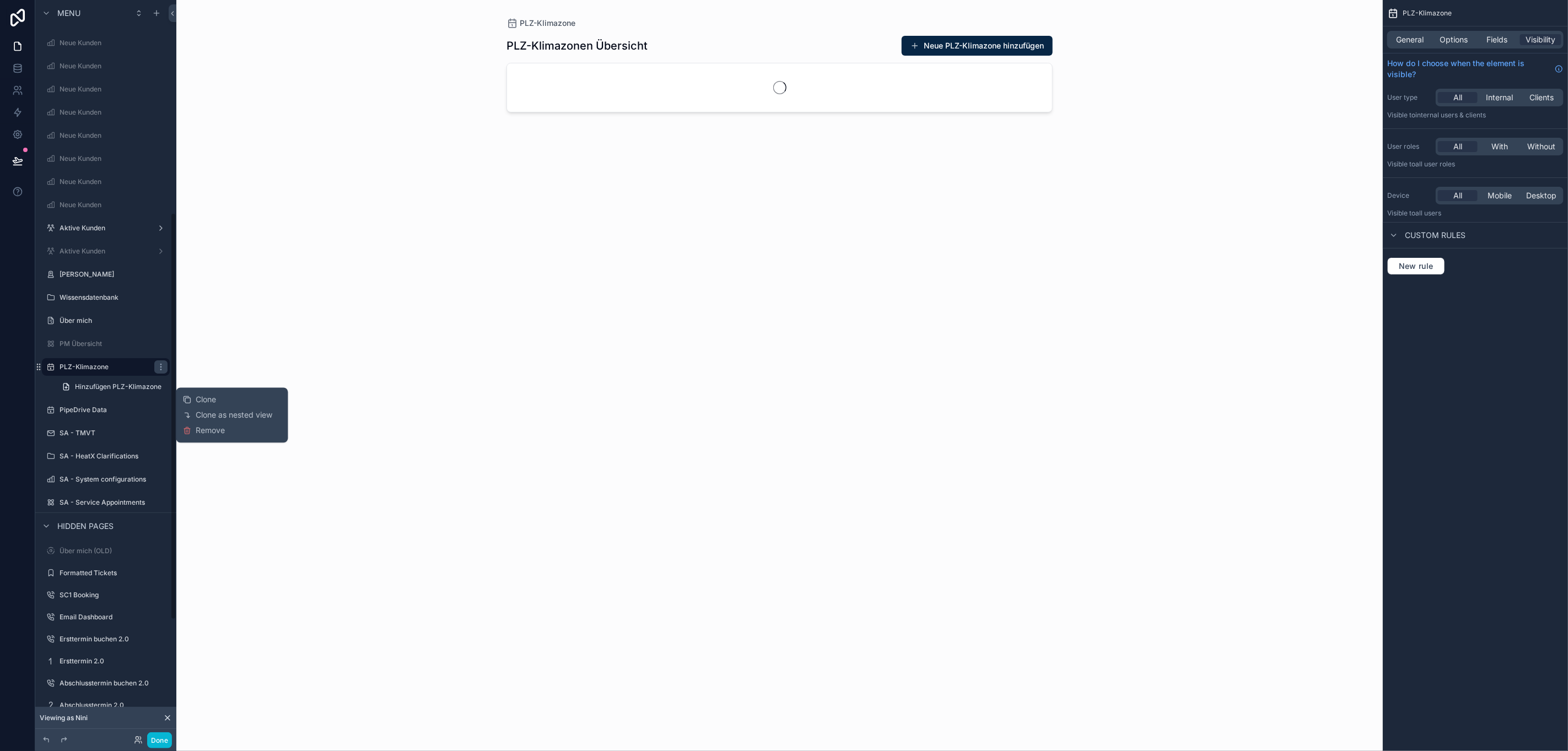
scroll to position [392, 0]
click at [196, 433] on span "Remove" at bounding box center [210, 430] width 29 height 11
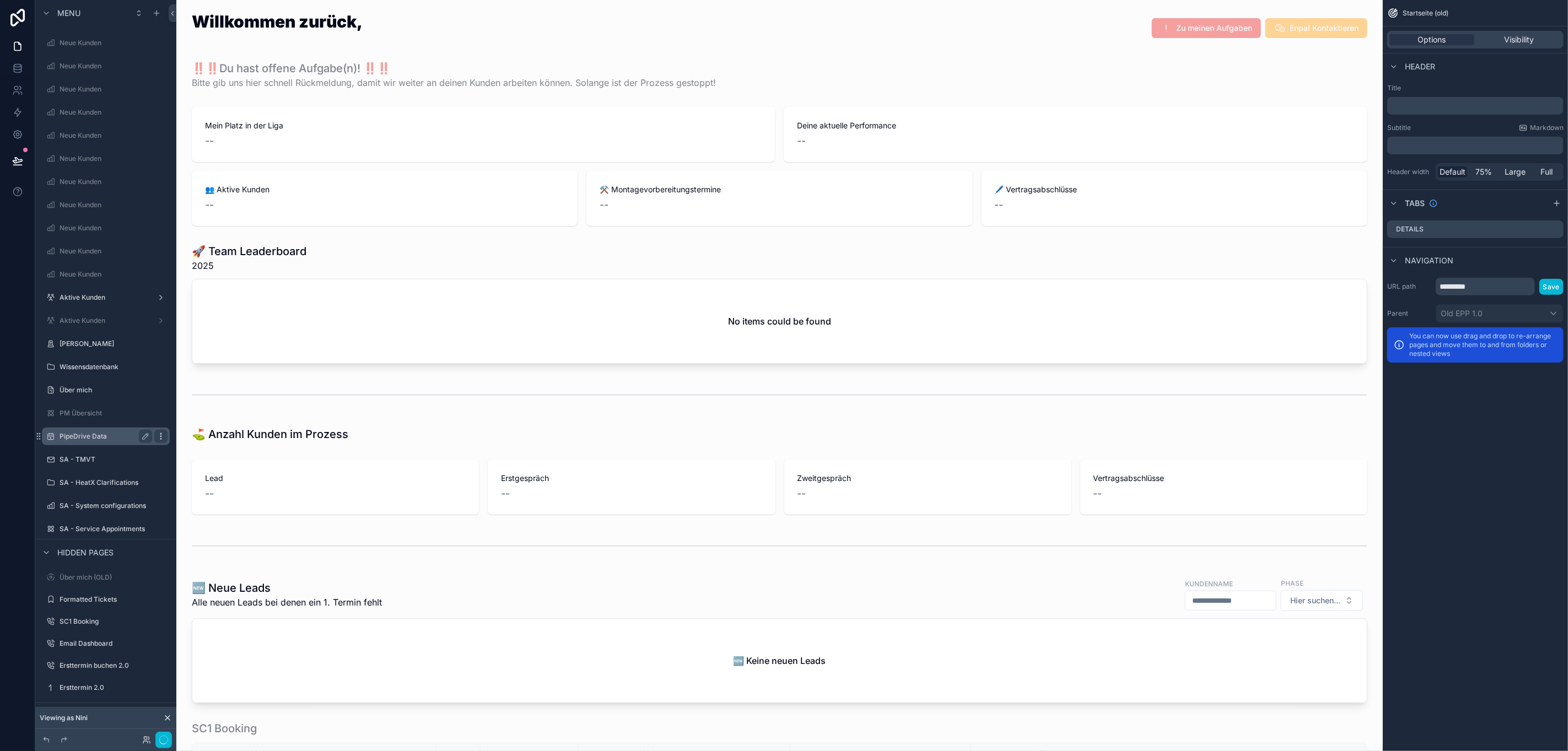
click at [157, 432] on icon "scrollable content" at bounding box center [161, 436] width 9 height 9
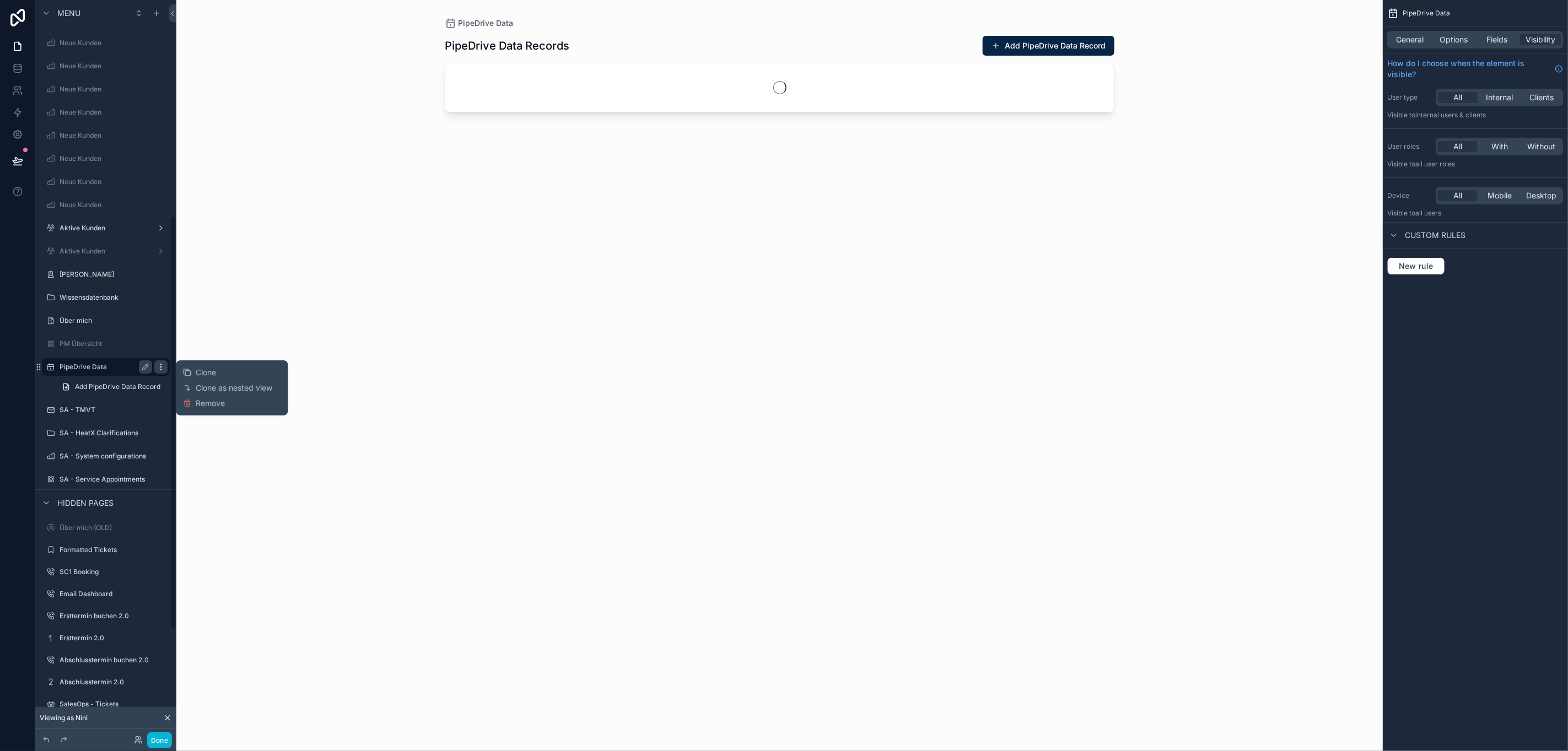
scroll to position [392, 0]
click at [209, 405] on span "Remove" at bounding box center [210, 403] width 29 height 11
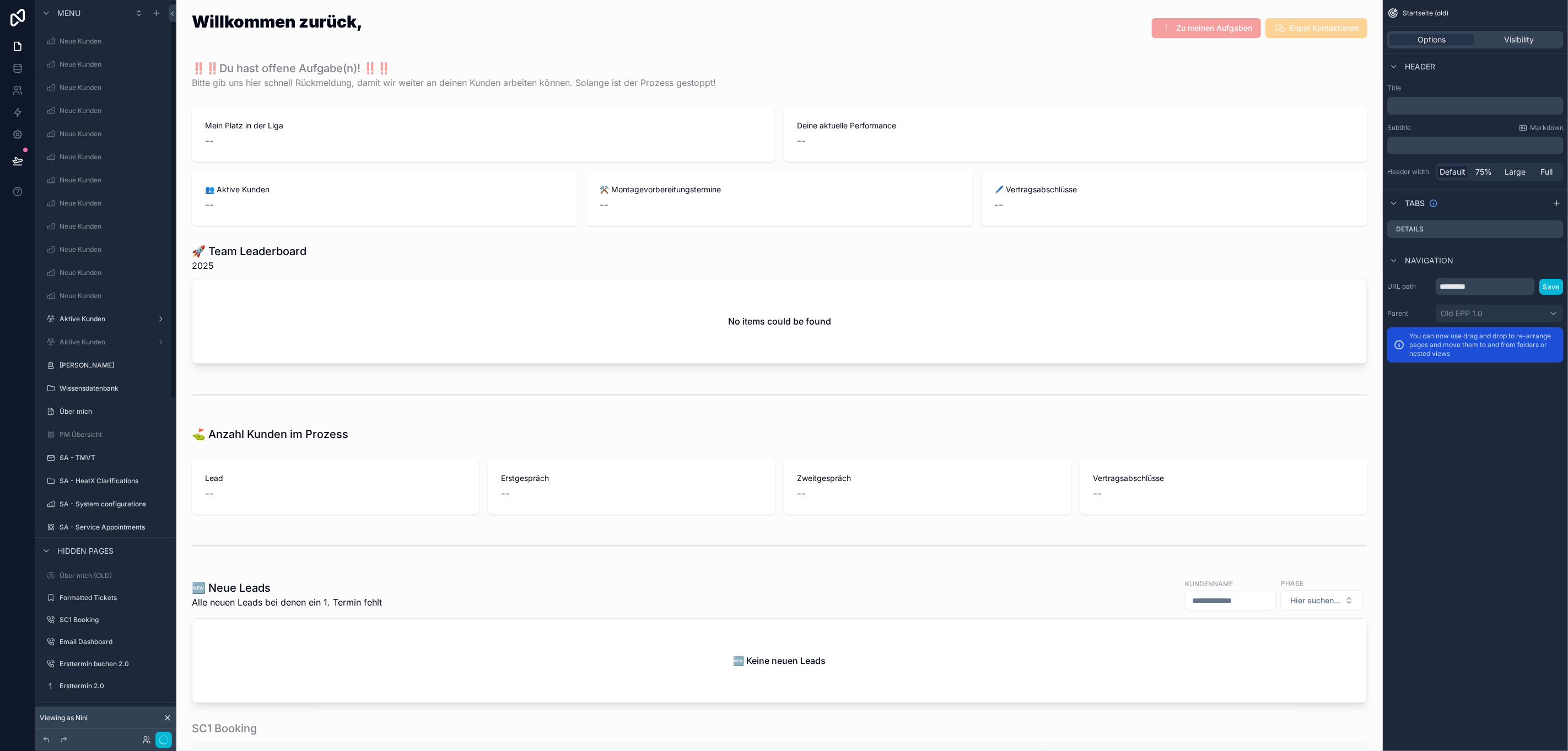
scroll to position [331, 0]
click at [157, 356] on icon "scrollable content" at bounding box center [161, 354] width 9 height 9
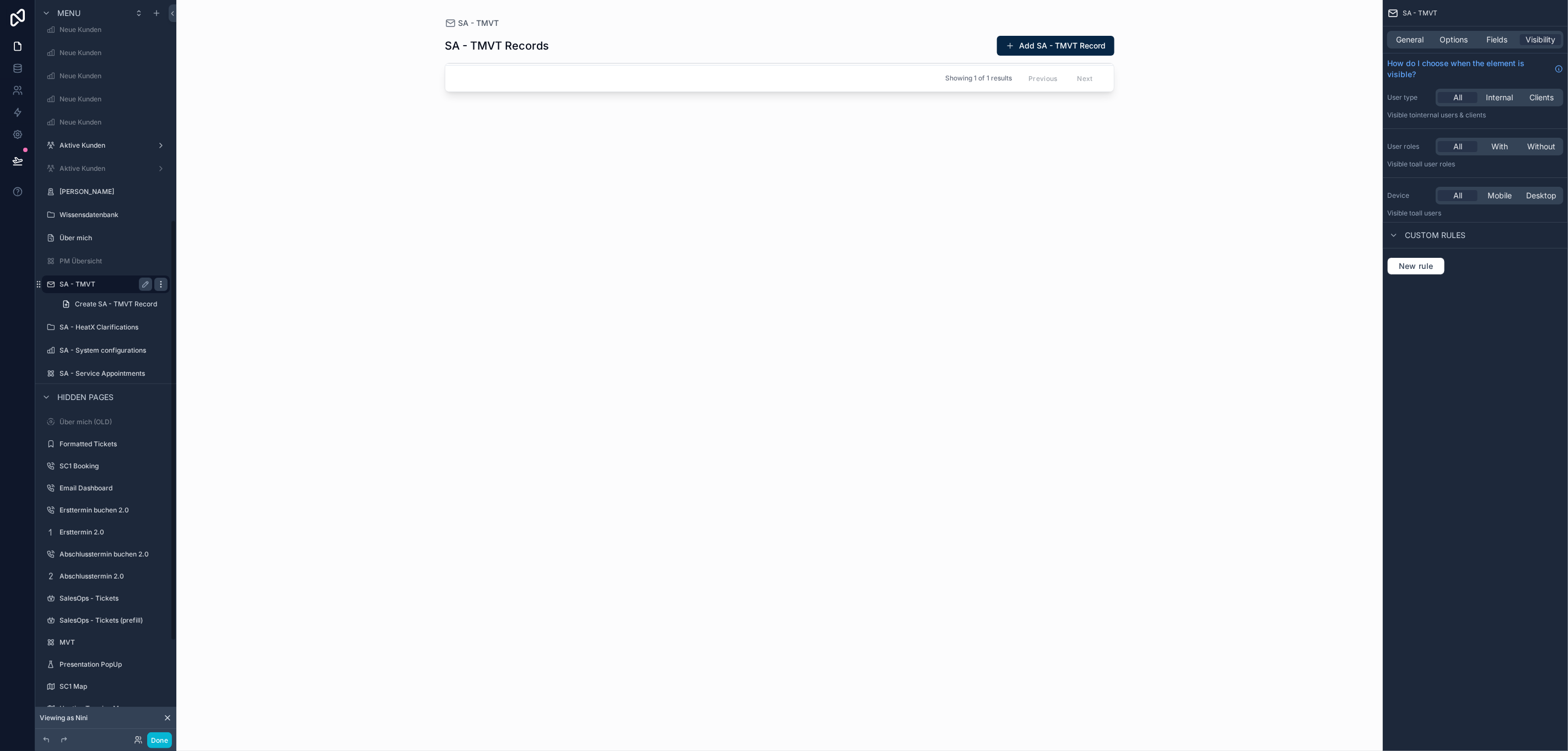
scroll to position [392, 0]
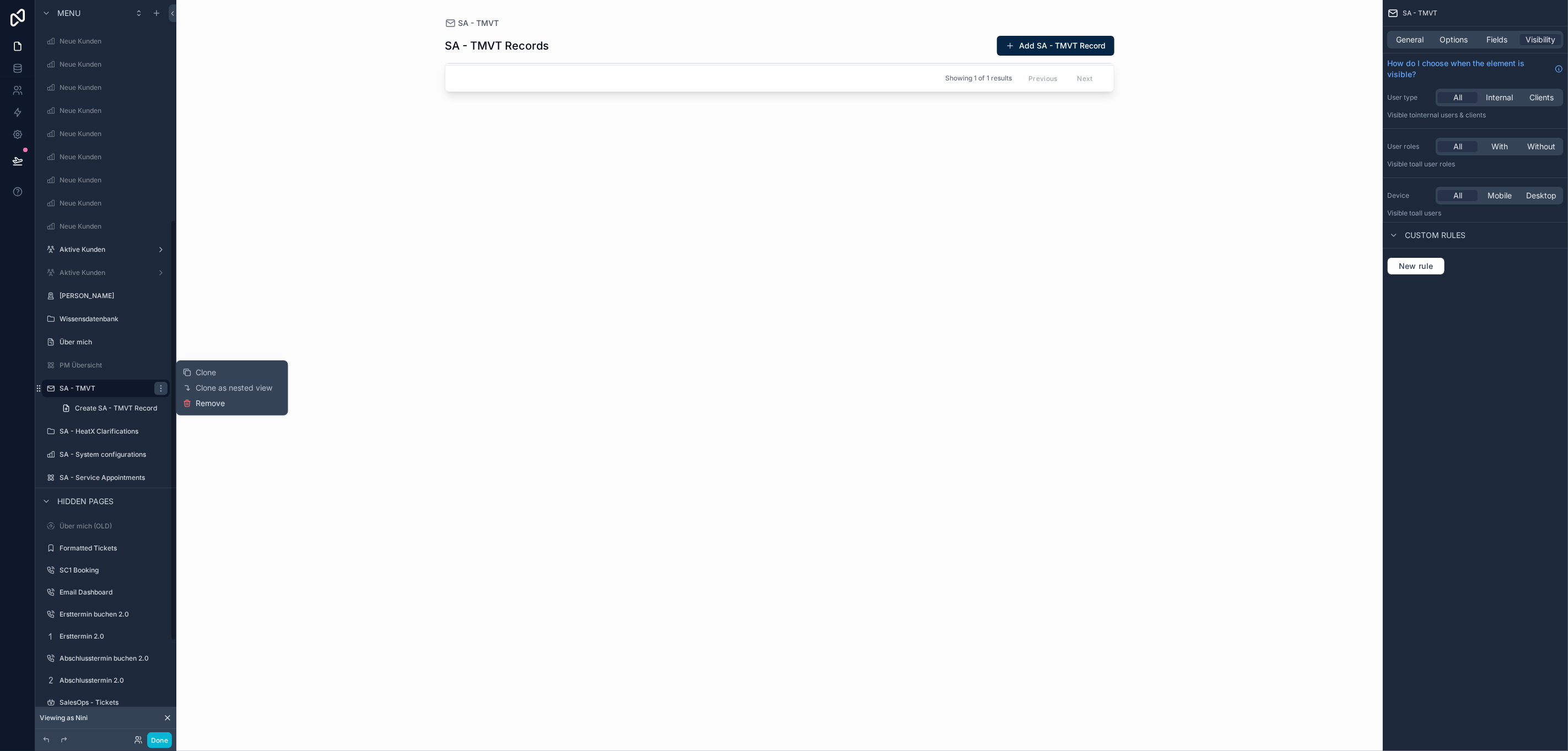
click at [196, 400] on span "Remove" at bounding box center [210, 403] width 29 height 11
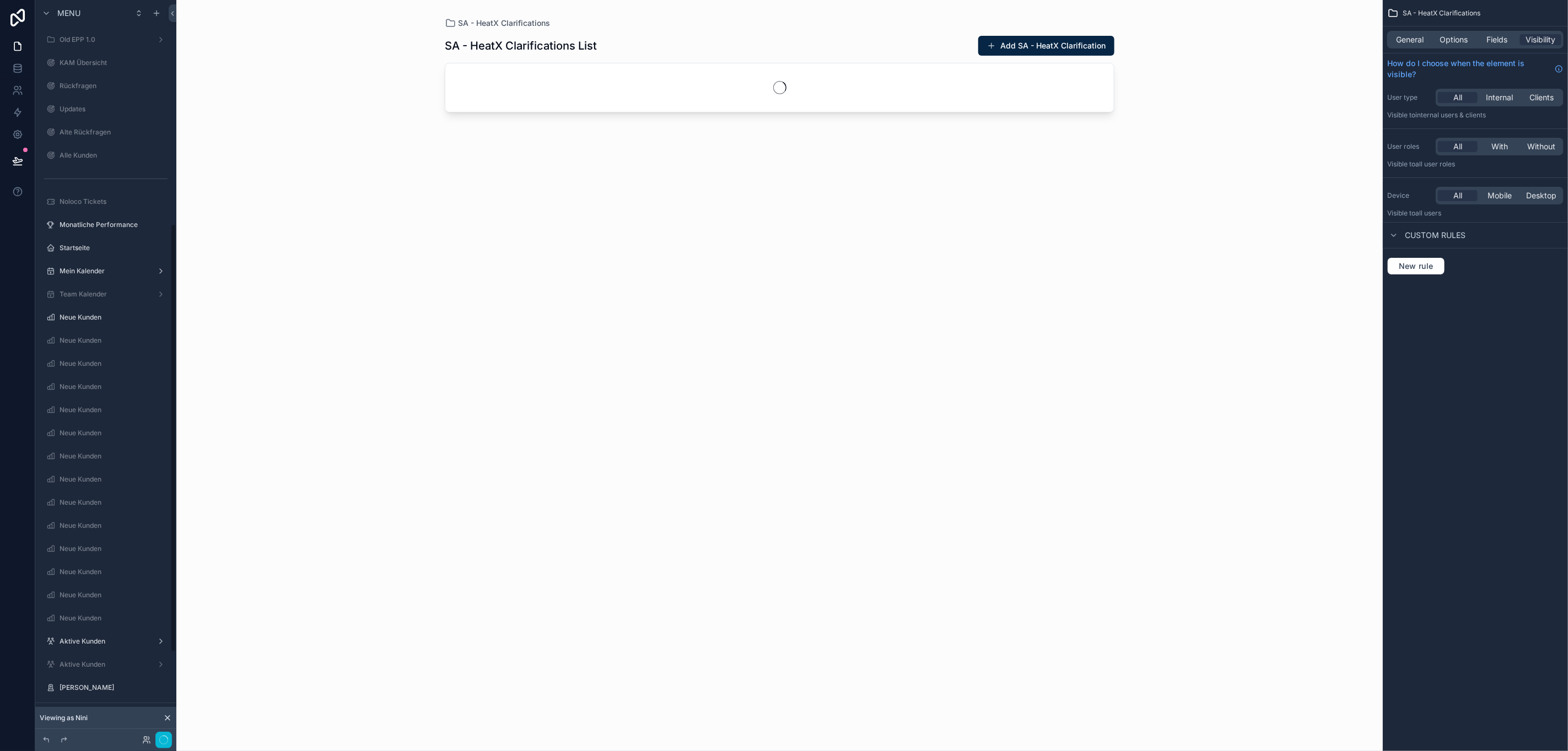
scroll to position [392, 0]
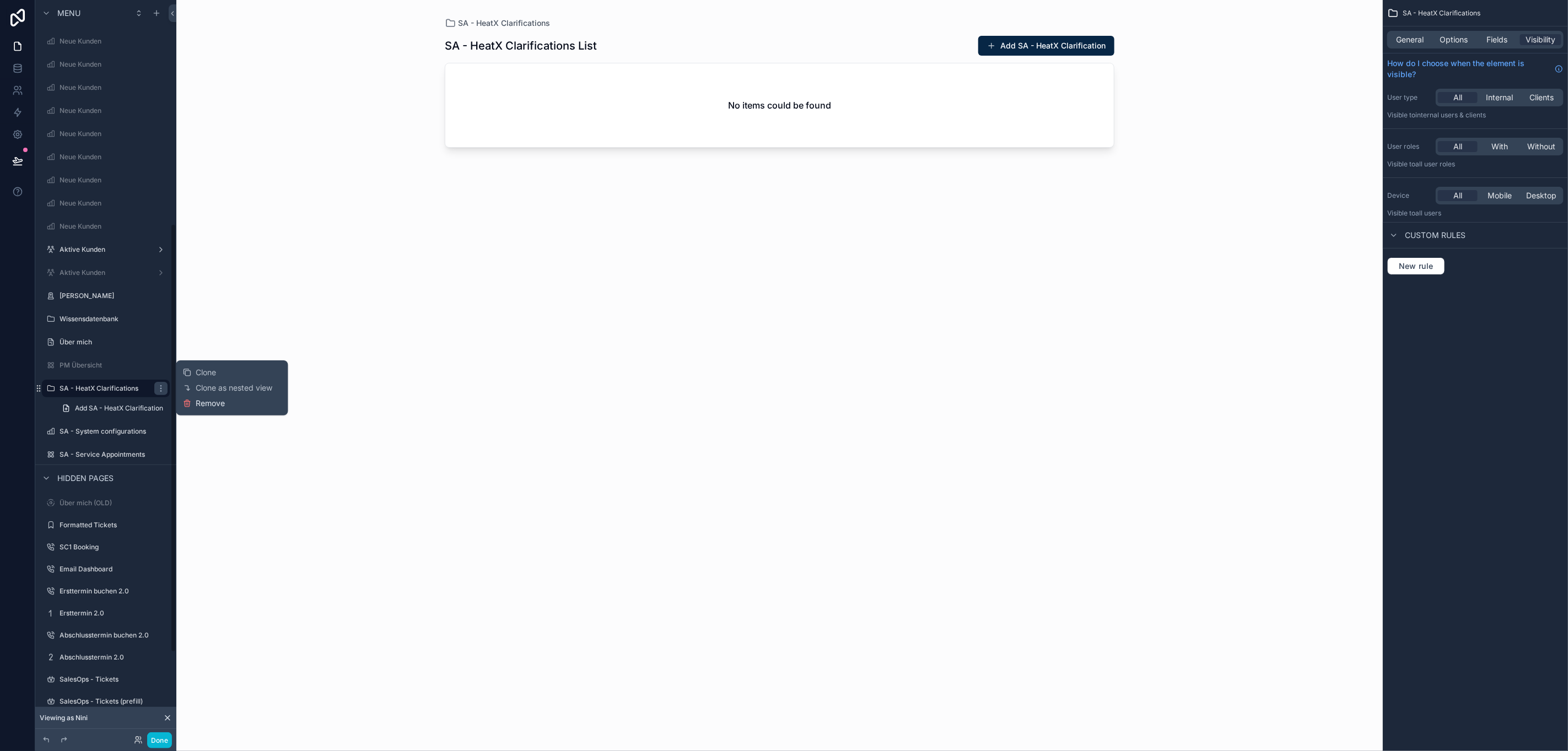
click at [196, 405] on span "Remove" at bounding box center [210, 403] width 29 height 11
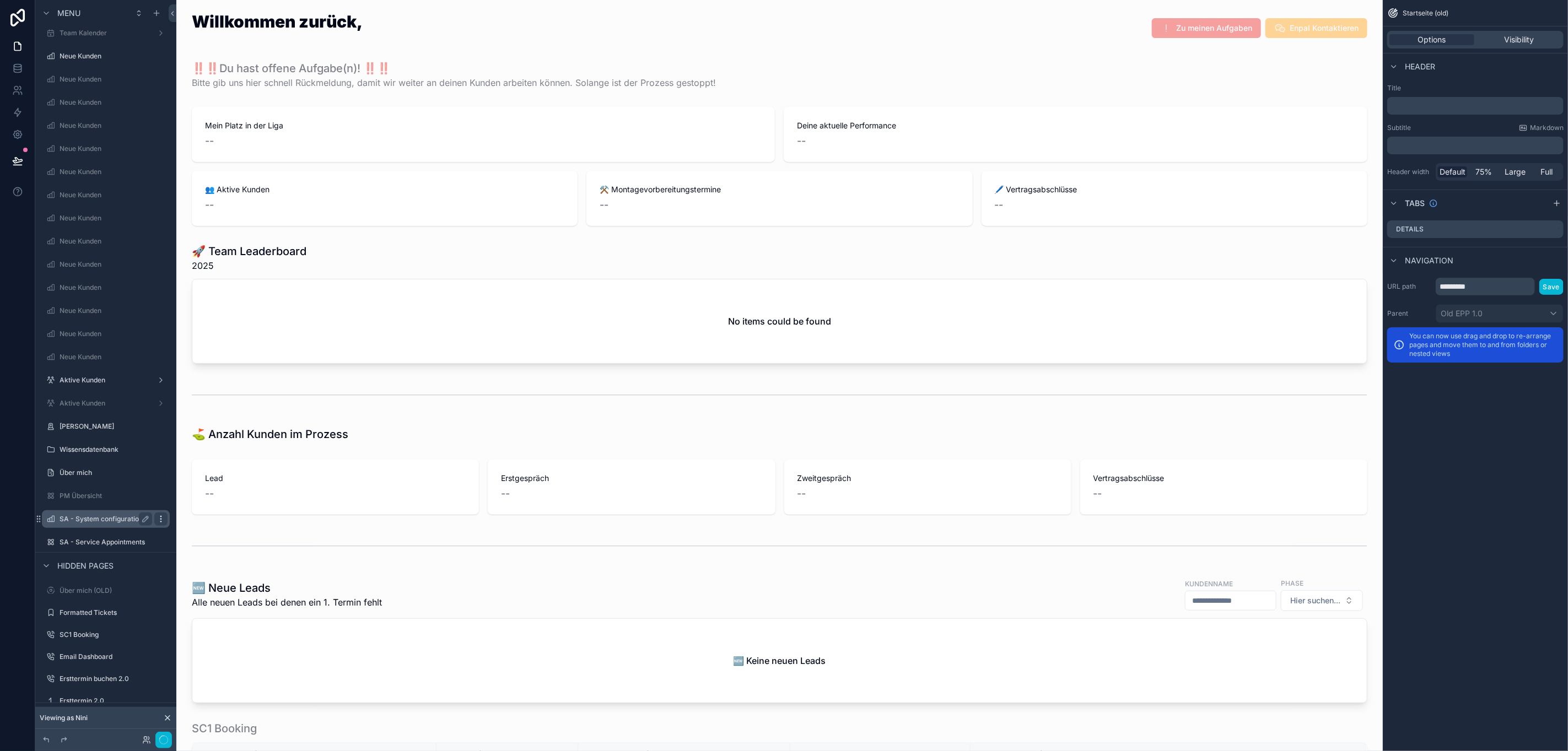
click at [161, 517] on icon "scrollable content" at bounding box center [161, 517] width 1 height 1
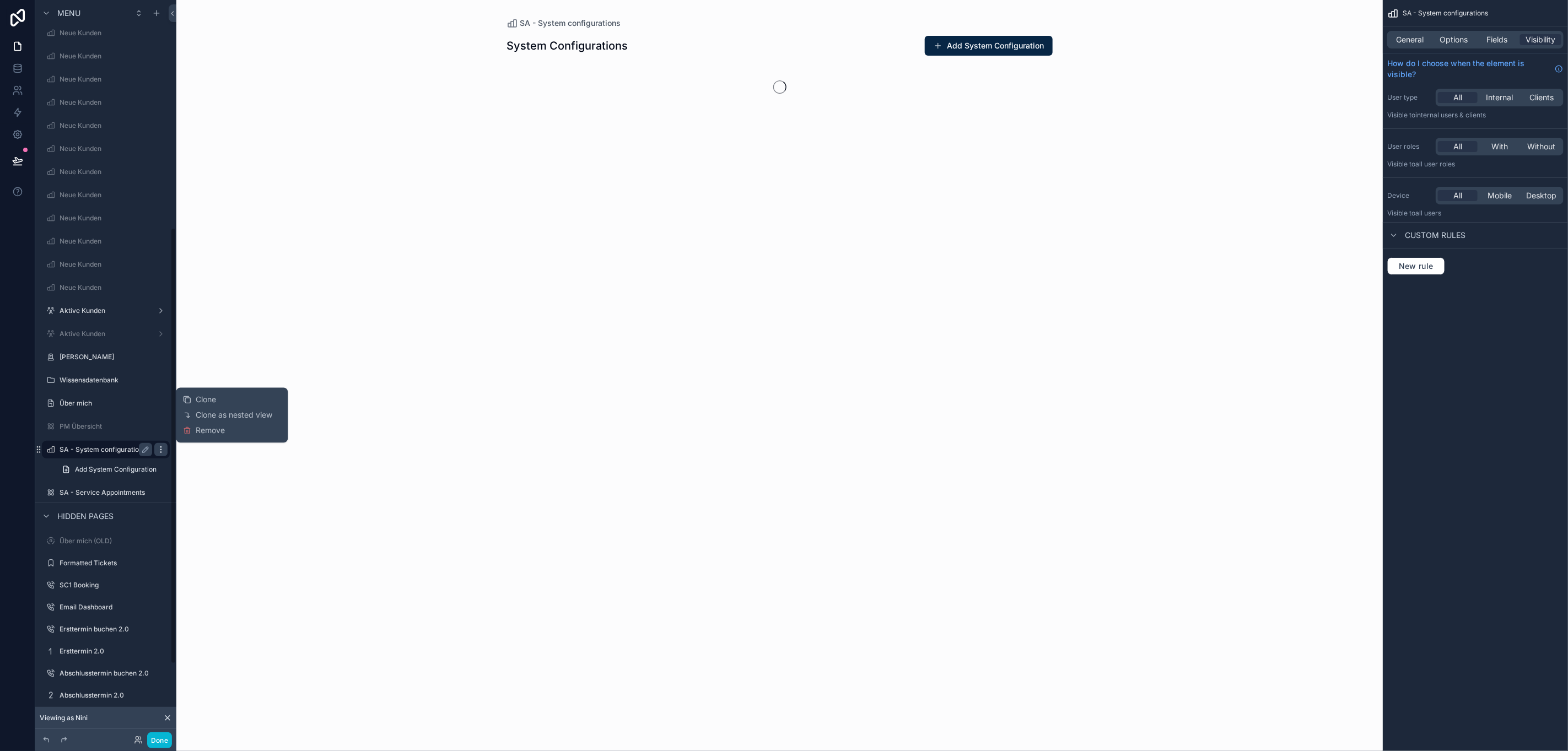
scroll to position [392, 0]
click at [196, 435] on span "Remove" at bounding box center [210, 430] width 29 height 11
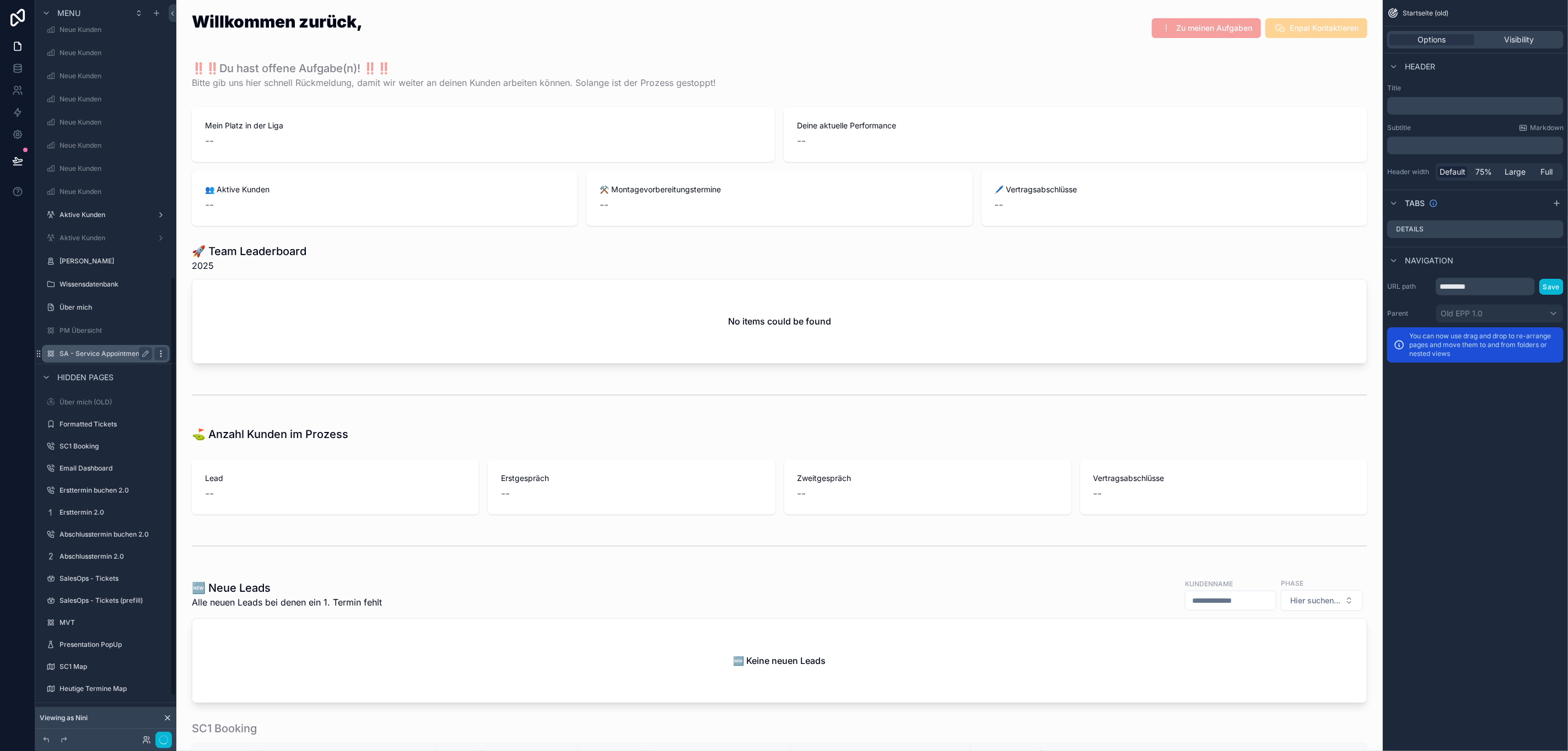
click at [157, 353] on icon "scrollable content" at bounding box center [161, 354] width 9 height 9
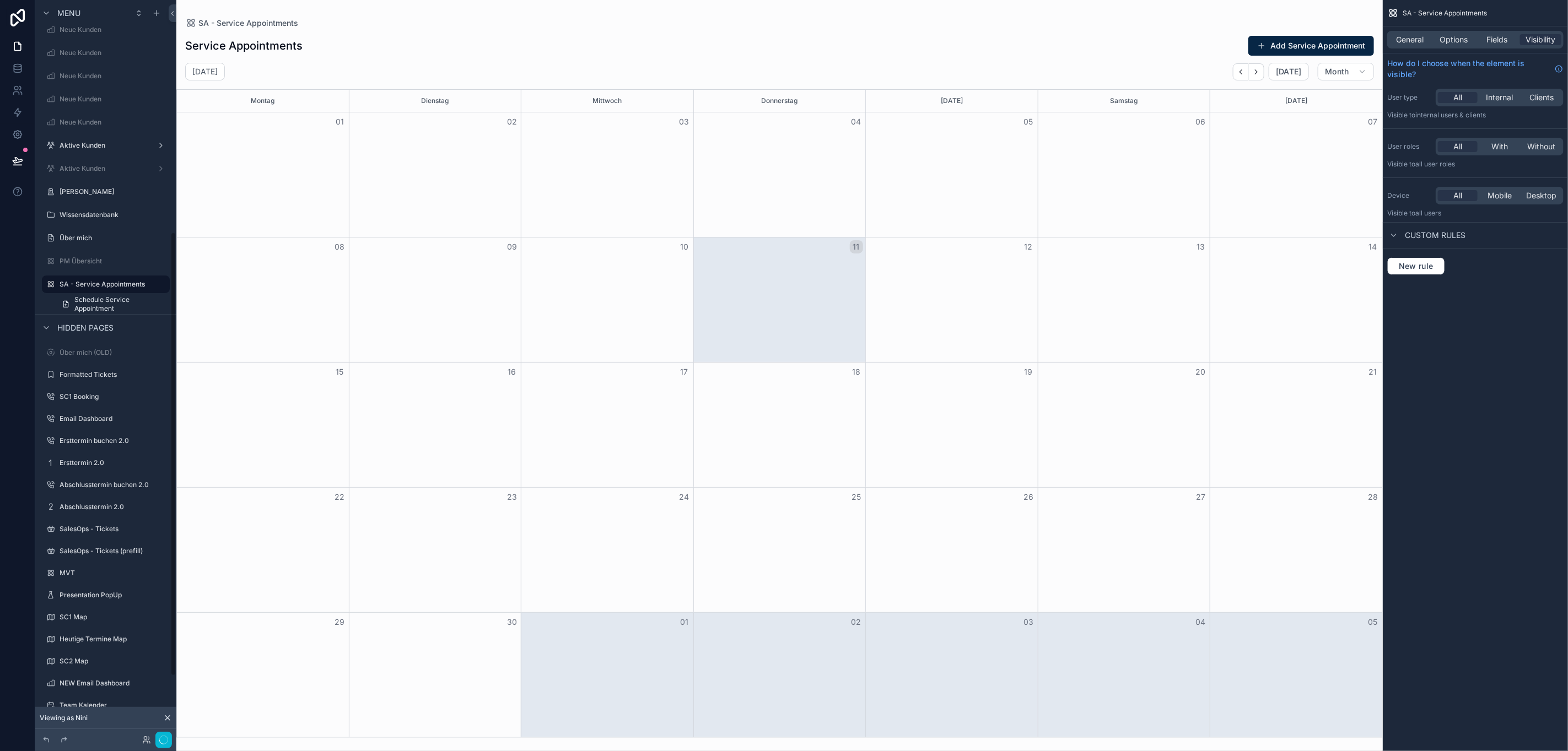
scroll to position [392, 0]
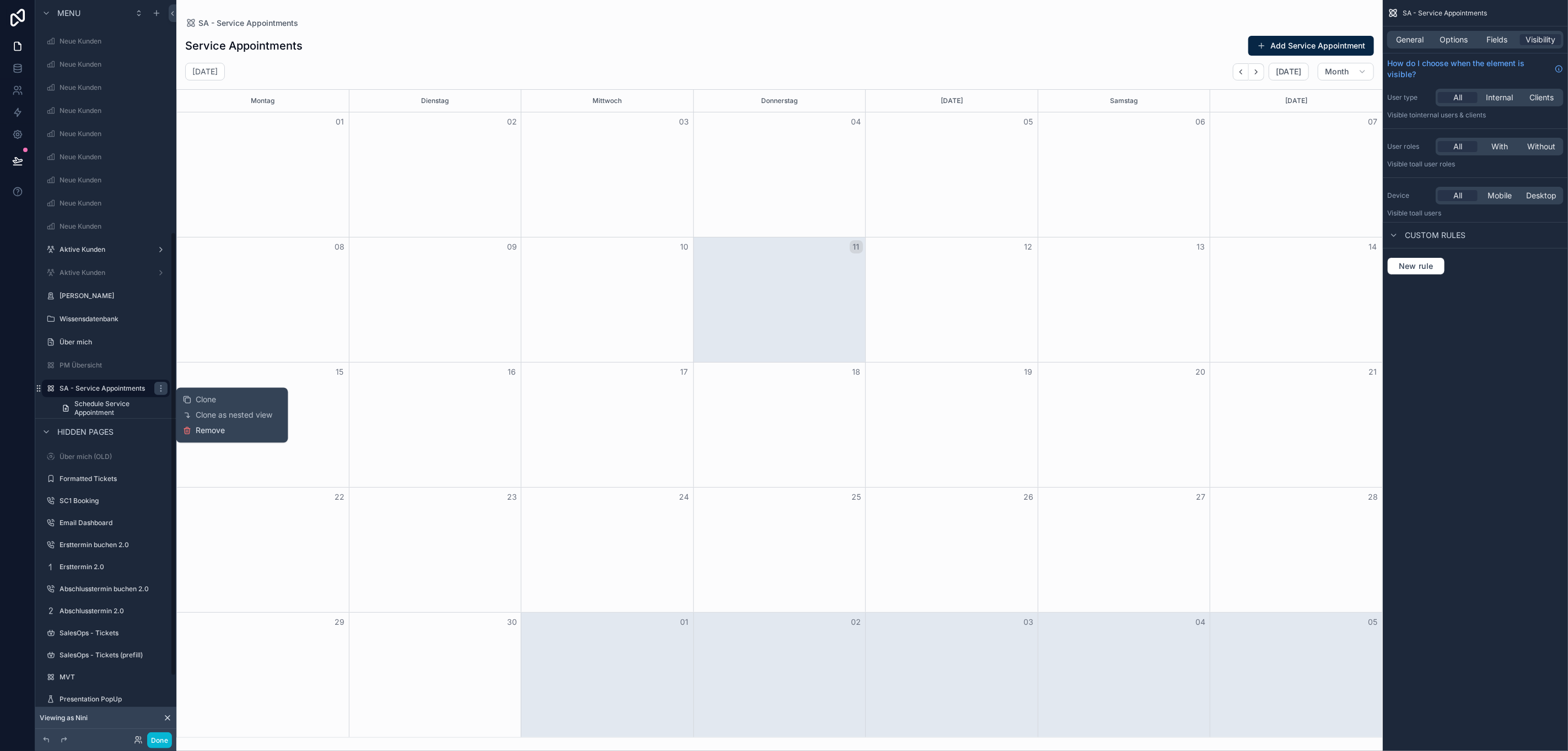
click at [196, 433] on span "Remove" at bounding box center [210, 430] width 29 height 11
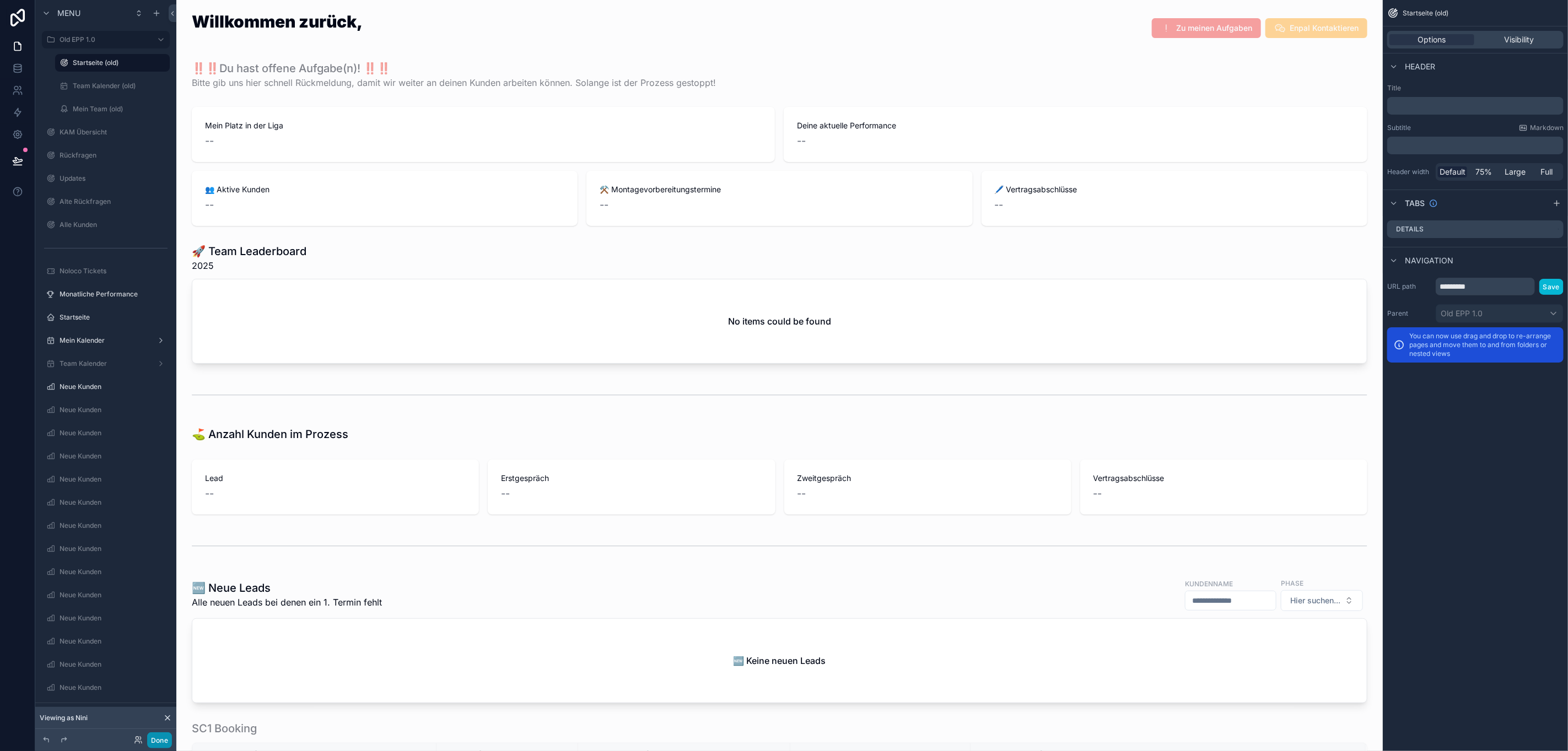
click at [161, 741] on button "Done" at bounding box center [159, 740] width 25 height 16
